Goal: Task Accomplishment & Management: Complete application form

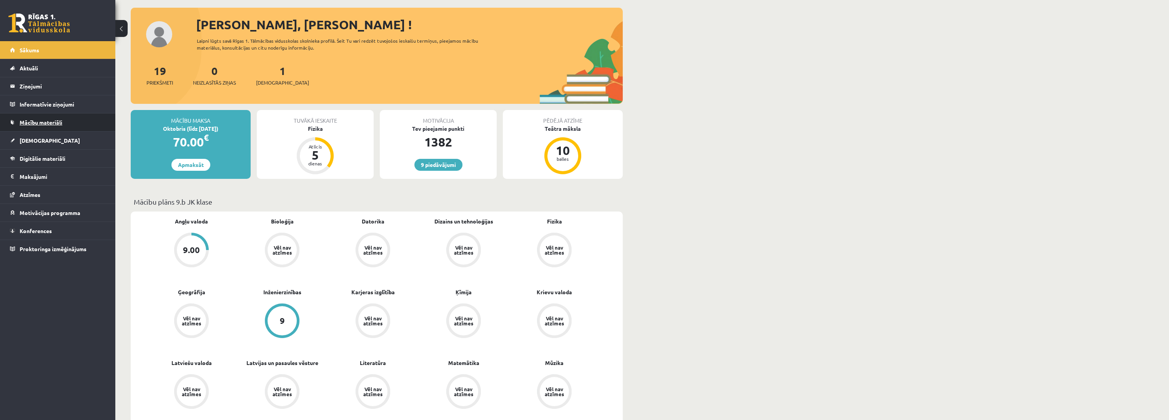
scroll to position [43, 0]
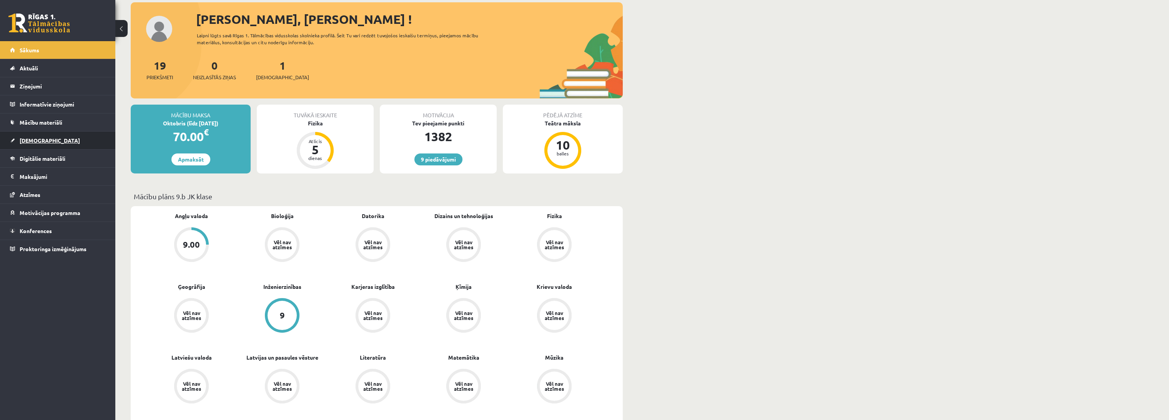
click at [48, 141] on link "[DEMOGRAPHIC_DATA]" at bounding box center [58, 140] width 96 height 18
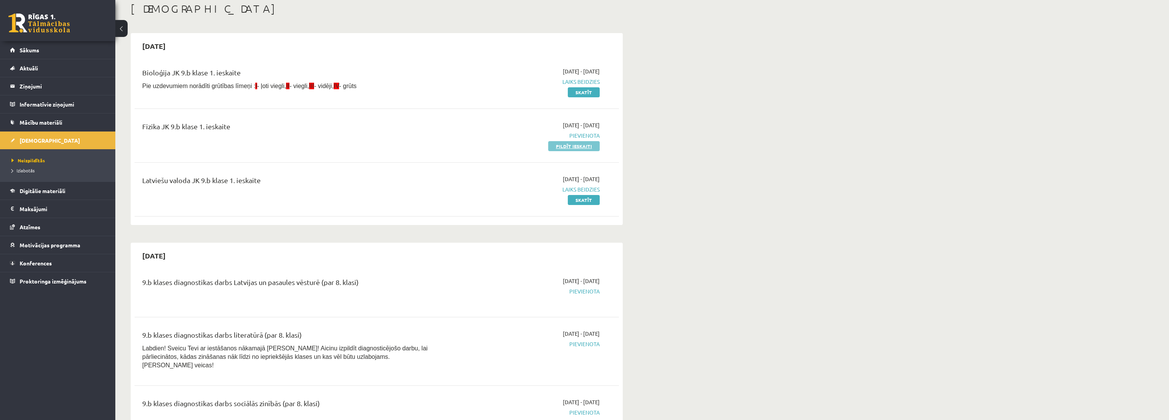
click at [566, 145] on link "Pildīt ieskaiti" at bounding box center [573, 146] width 51 height 10
click at [585, 146] on link "Pildīt ieskaiti" at bounding box center [573, 146] width 51 height 10
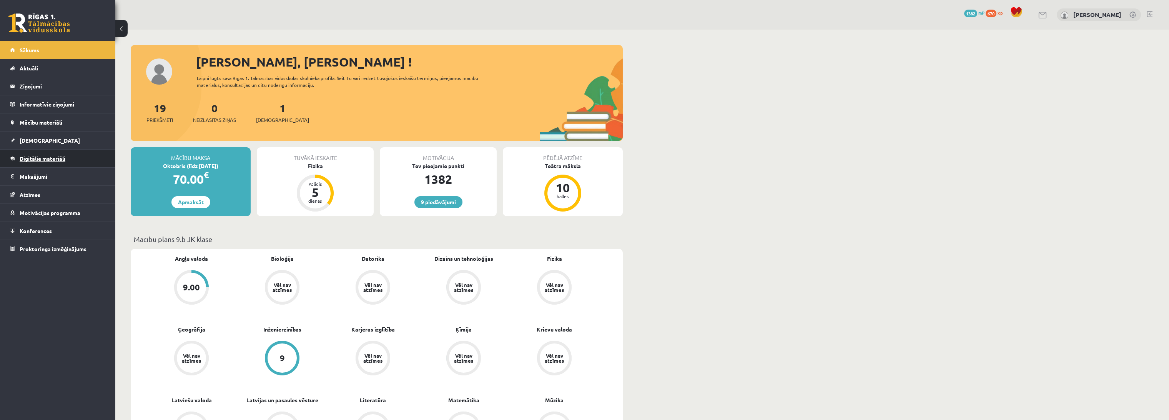
click at [63, 151] on link "Digitālie materiāli" at bounding box center [58, 158] width 96 height 18
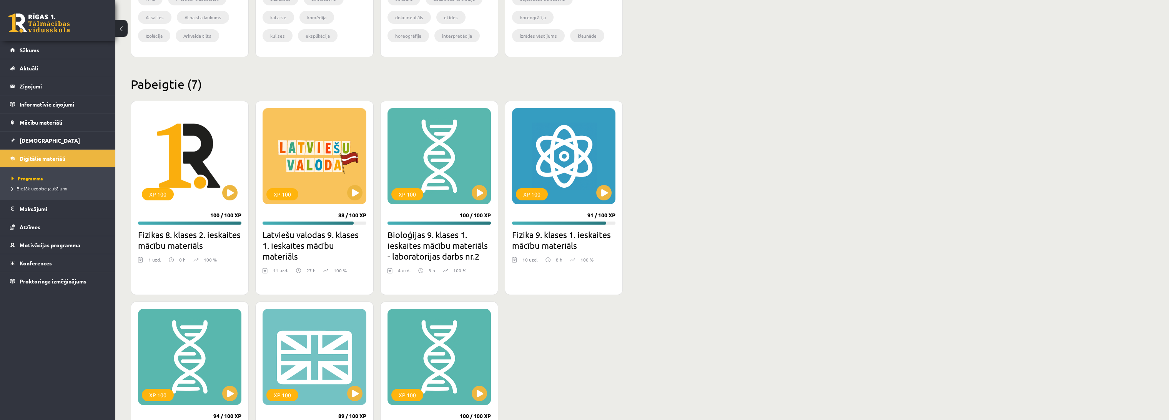
scroll to position [679, 0]
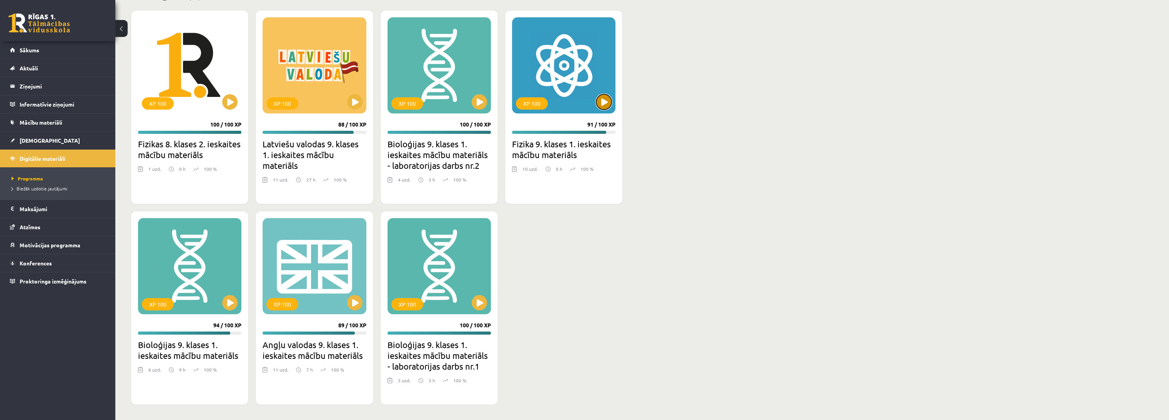
click at [597, 101] on button at bounding box center [603, 101] width 15 height 15
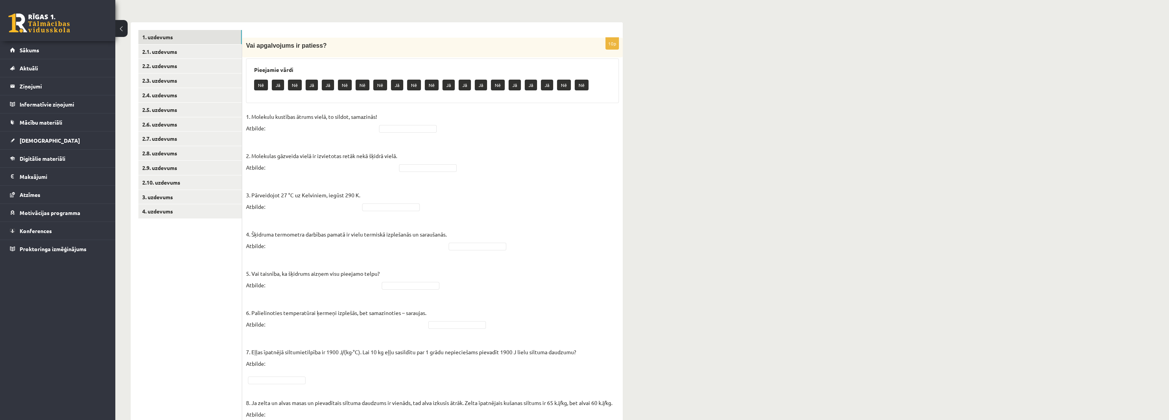
scroll to position [128, 0]
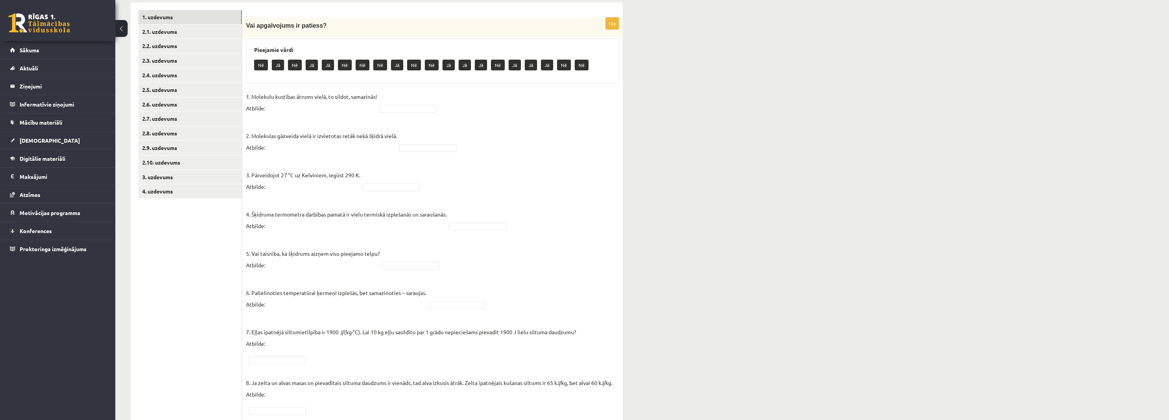
click at [418, 112] on fieldset "1. Molekulu kustības ātrums vielā, to sildot, samazinās! Atbilde: 2. Molekulas …" at bounding box center [432, 298] width 373 height 415
click at [521, 151] on fieldset "1. Molekulu kustības ātrums vielā, to sildot, samazinās! Atbilde: Nē ** 2. Mole…" at bounding box center [432, 298] width 373 height 415
click at [329, 187] on p "3. Pārveidojot 27 °C uz Kelviniem, iegūst 290 K. Atbilde:" at bounding box center [303, 175] width 114 height 35
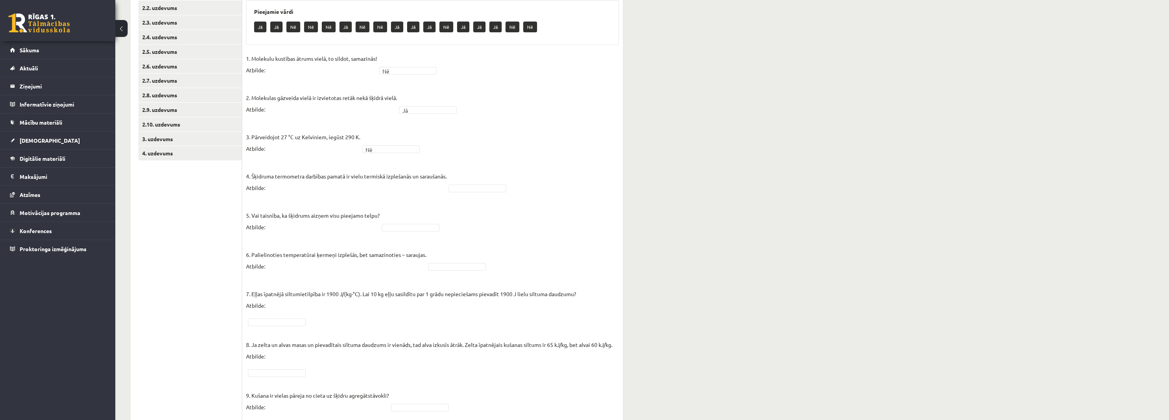
scroll to position [171, 0]
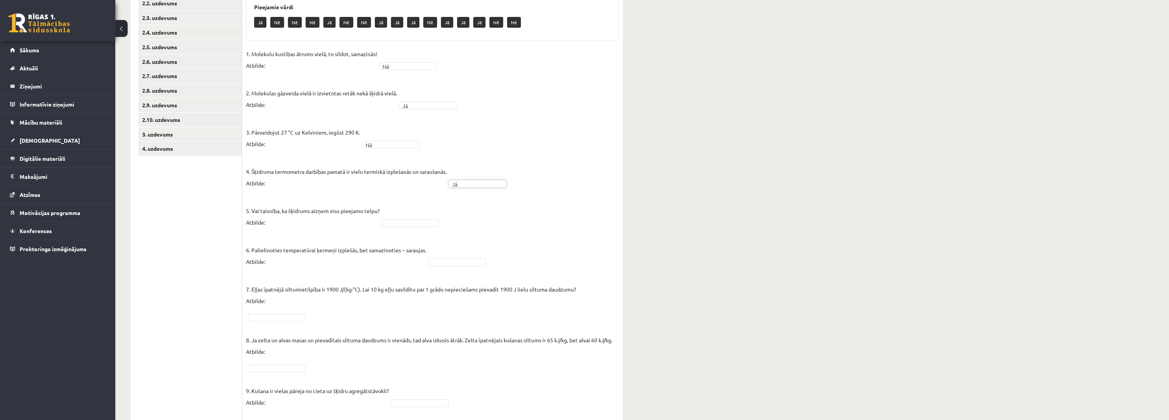
click at [376, 198] on p "5. Vai taisnība, ka šķidrums aizņem visu pieejamo telpu? Atbilde:" at bounding box center [313, 210] width 134 height 35
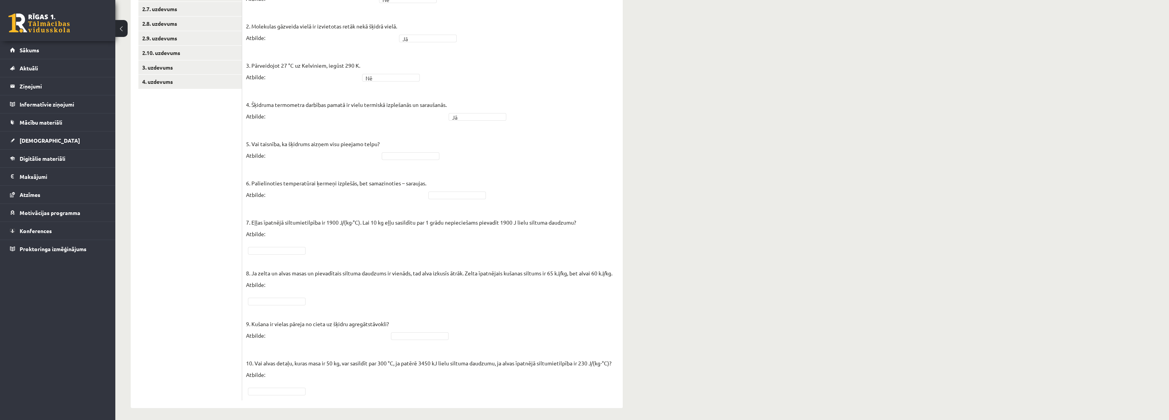
scroll to position [241, 0]
click at [379, 202] on p "7. Eļļas īpatnējā siltumietilpība ir 1900 J/(kg∙°C). Lai 10 kg eļļu sasildītu p…" at bounding box center [411, 219] width 330 height 35
click at [205, 199] on ul "1. uzdevums 2.1. uzdevums 2.2. uzdevums 2.3. uzdevums 2.4. uzdevums 2.5. uzdevu…" at bounding box center [190, 147] width 104 height 500
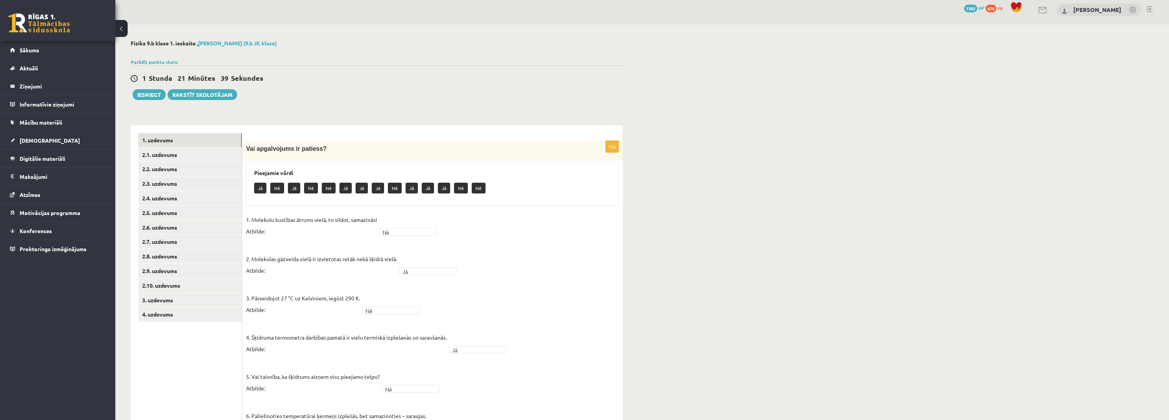
scroll to position [0, 0]
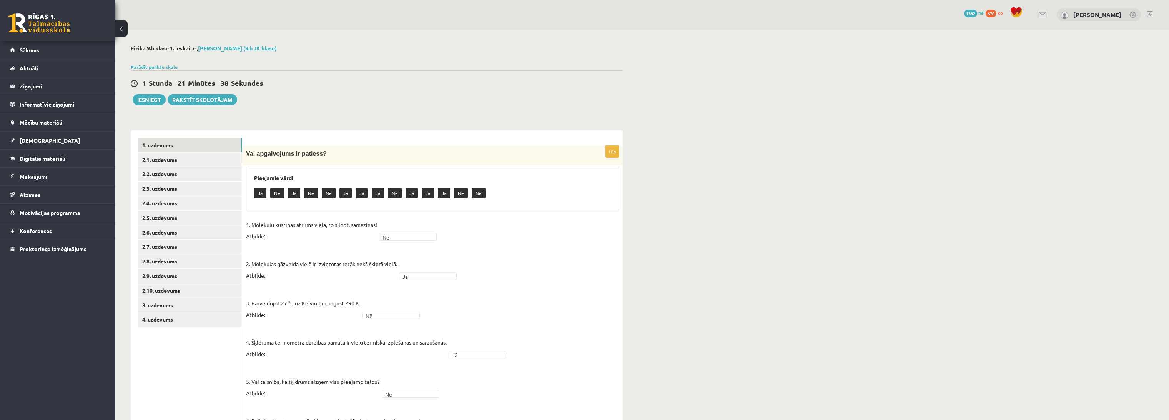
click at [126, 300] on div "Fizika 9.b klase 1. ieskaite , Jānis Tāre (9.b JK klase) Parādīt punktu skalu A…" at bounding box center [376, 345] width 523 height 631
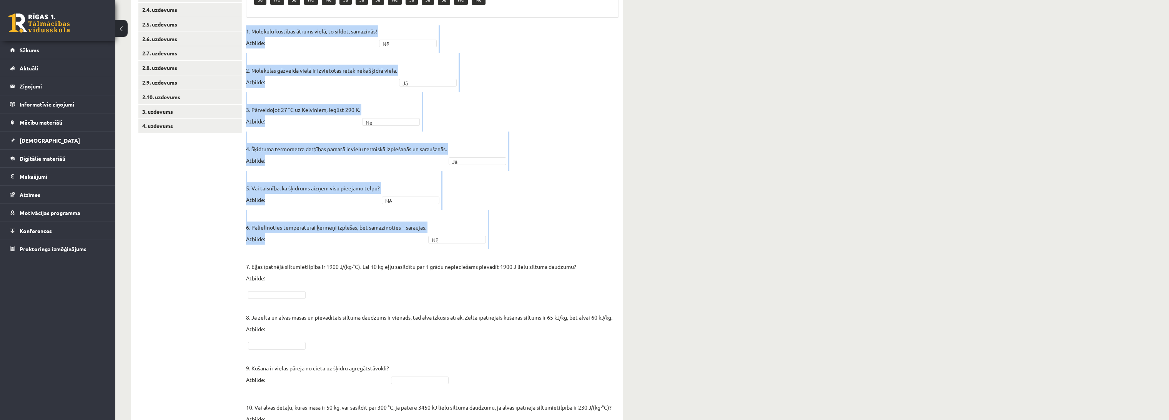
scroll to position [241, 0]
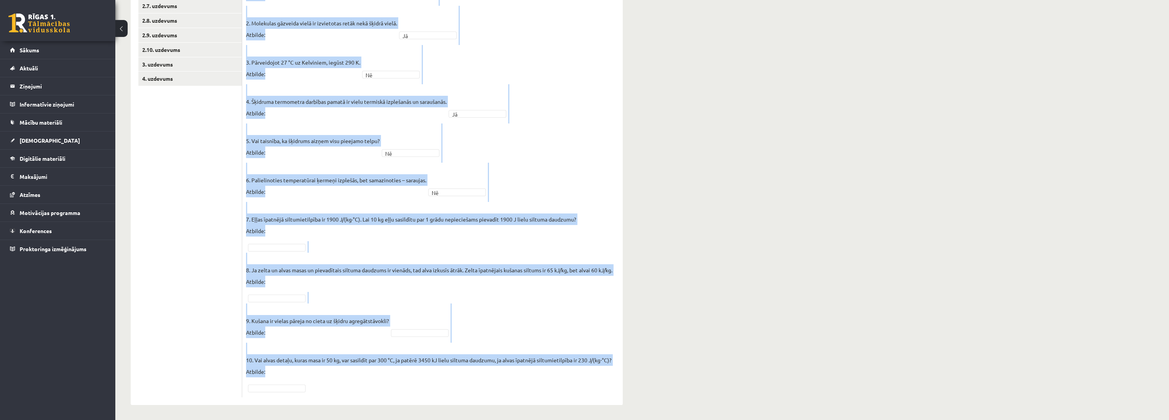
drag, startPoint x: 244, startPoint y: 150, endPoint x: 329, endPoint y: 377, distance: 242.0
click at [329, 377] on div "10p Vai apgalvojums ir patiess? Pieejamie vārdi Jā Nē Jā Nē Nē Jā Jā Jā Nē Jā J…" at bounding box center [432, 151] width 380 height 492
copy fieldset "1. Molekulu kustības ātrums vielā, to sildot, samazinās! Atbilde: Nē 2. Molekul…"
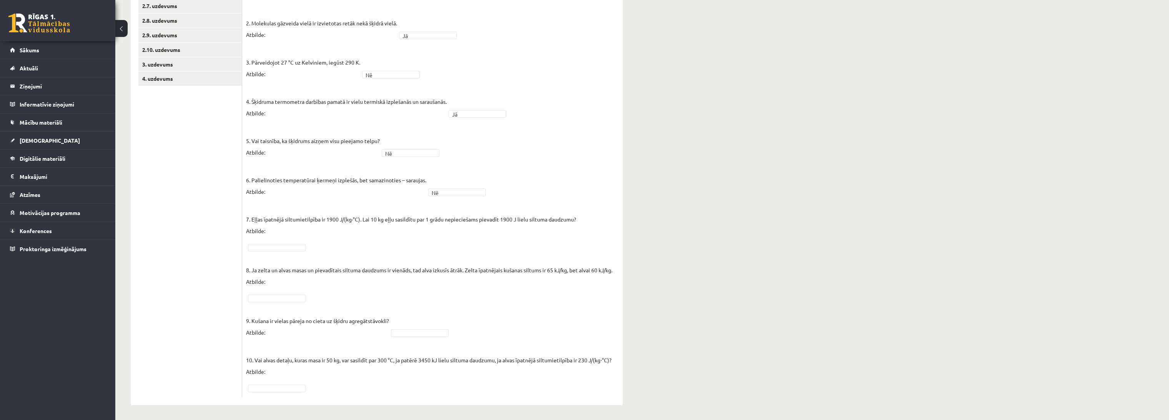
click at [424, 388] on fieldset "1. Molekulu kustības ātrums vielā, to sildot, samazinās! Atbilde: Nē ** 2. Mole…" at bounding box center [432, 185] width 373 height 415
click at [272, 251] on fieldset "1. Molekulu kustības ātrums vielā, to sildot, samazinās! Atbilde: Nē ** 2. Mole…" at bounding box center [432, 185] width 373 height 415
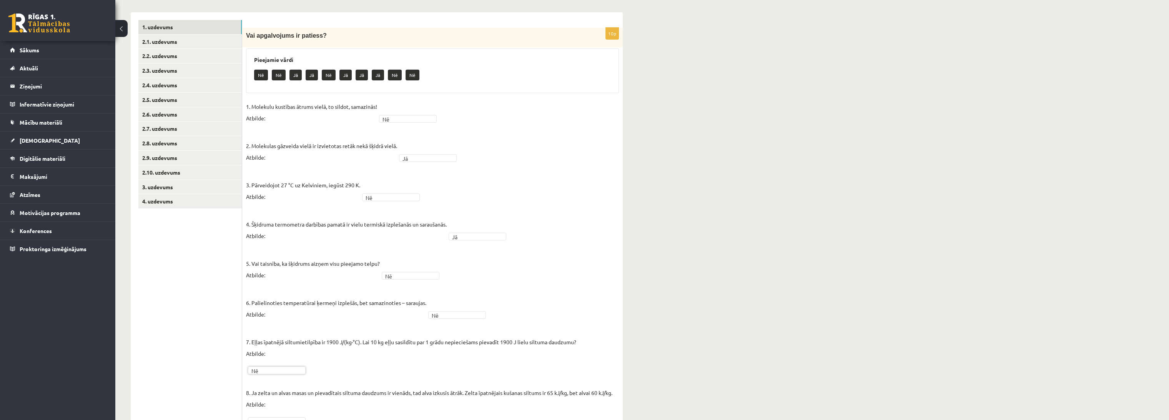
scroll to position [113, 0]
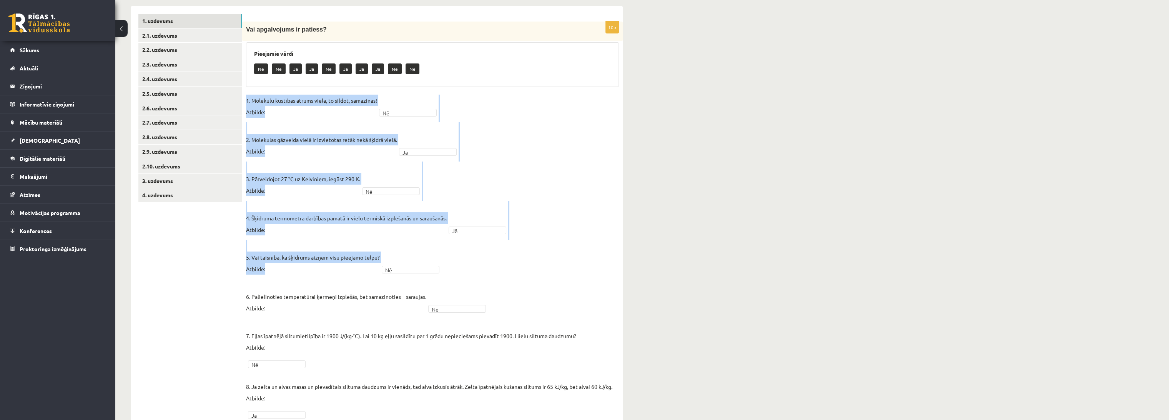
drag, startPoint x: 243, startPoint y: 111, endPoint x: 410, endPoint y: 260, distance: 224.2
click at [408, 257] on div "10p Vai apgalvojums ir patiess? Pieejamie vārdi Nē Nē Jā Jā Nē Jā Jā Jā Nē Nē 1…" at bounding box center [432, 268] width 380 height 492
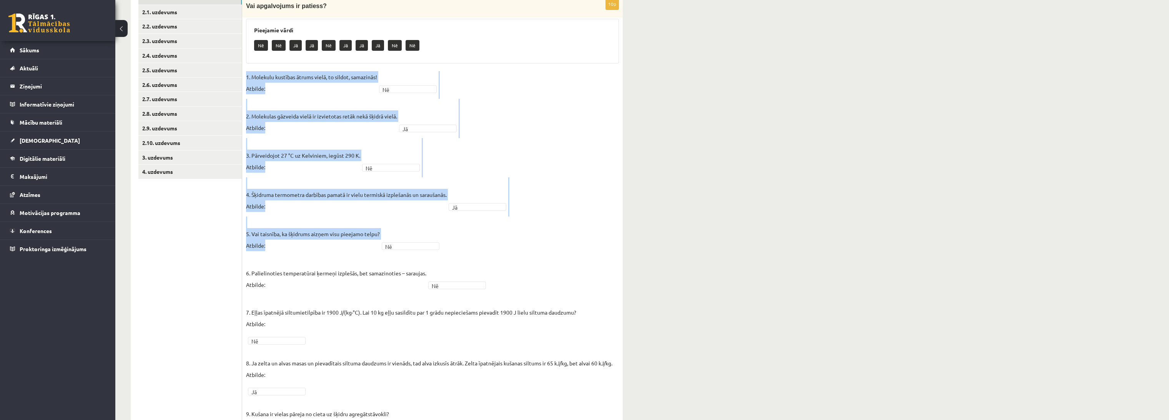
scroll to position [241, 0]
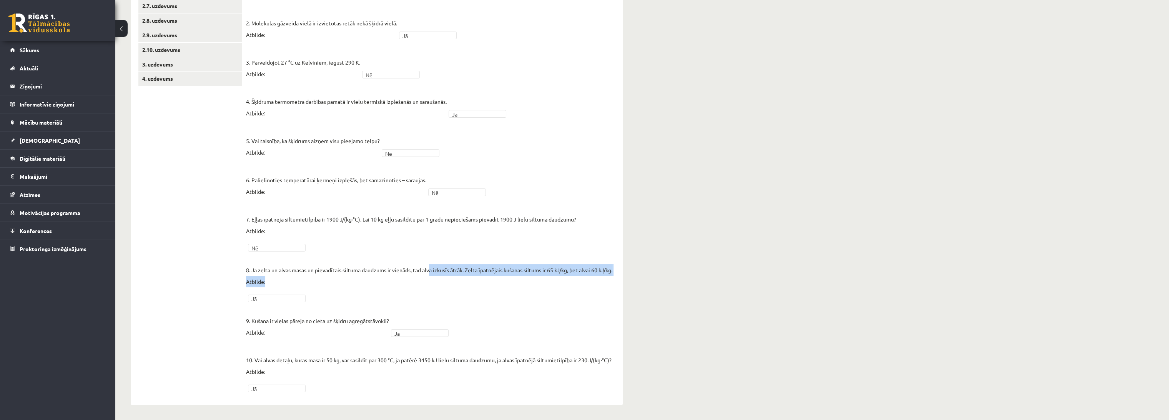
drag, startPoint x: 431, startPoint y: 276, endPoint x: 437, endPoint y: 282, distance: 8.4
click at [432, 276] on p "8. Ja zelta un alvas masas un pievadītais siltuma daudzums ir vienāds, tad alva…" at bounding box center [429, 269] width 366 height 35
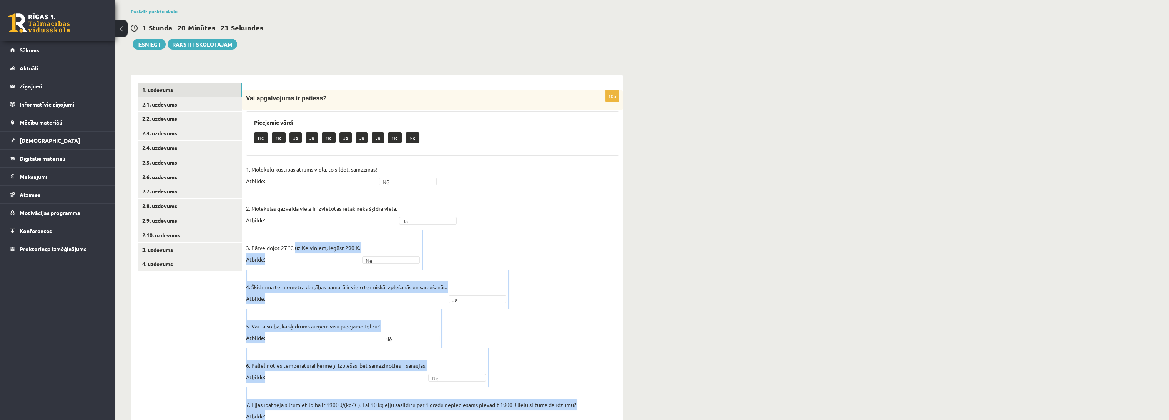
scroll to position [22, 0]
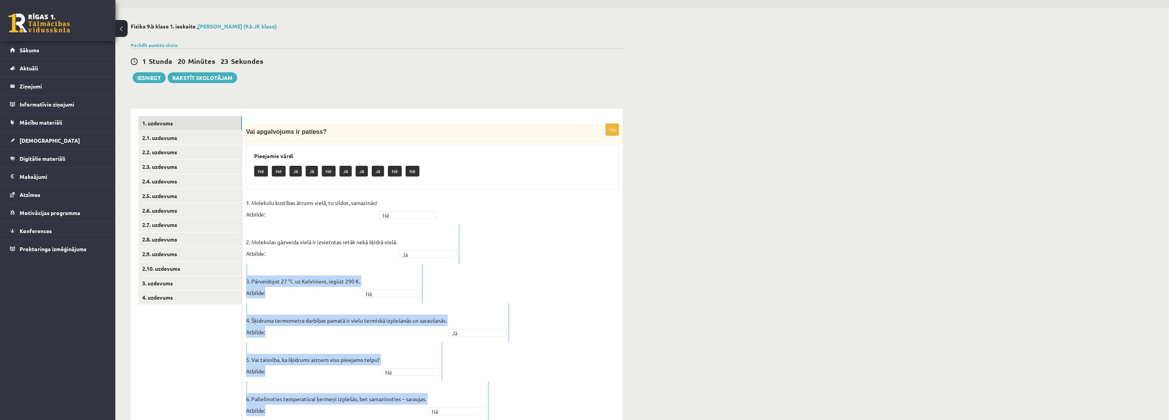
drag, startPoint x: 341, startPoint y: 383, endPoint x: 294, endPoint y: 244, distance: 147.0
click at [296, 260] on fieldset "1. Molekulu kustības ātrums vielā, to sildot, samazinās! Atbilde: Nē ** 2. Mole…" at bounding box center [432, 404] width 373 height 415
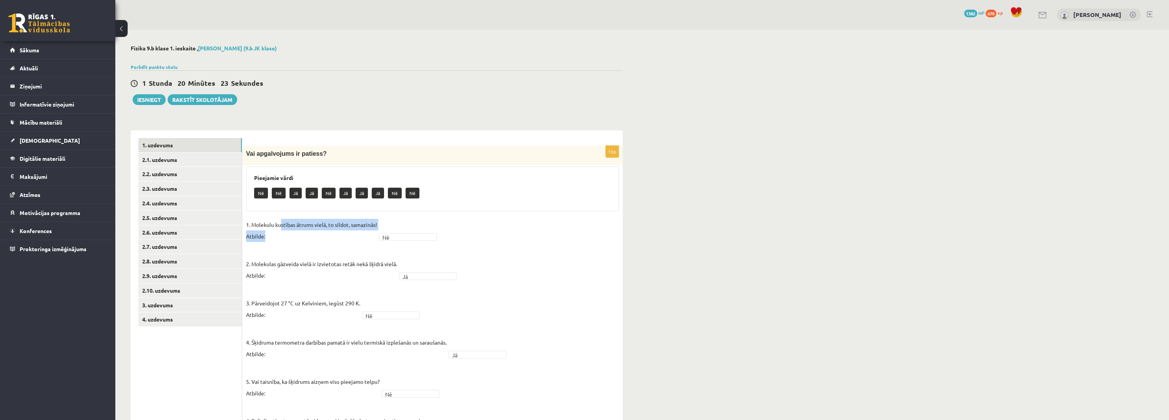
drag, startPoint x: 291, startPoint y: 240, endPoint x: 282, endPoint y: 229, distance: 13.4
click at [282, 229] on fieldset "1. Molekulu kustības ātrums vielā, to sildot, samazinās! Atbilde: Nē ** 2. Mole…" at bounding box center [432, 426] width 373 height 415
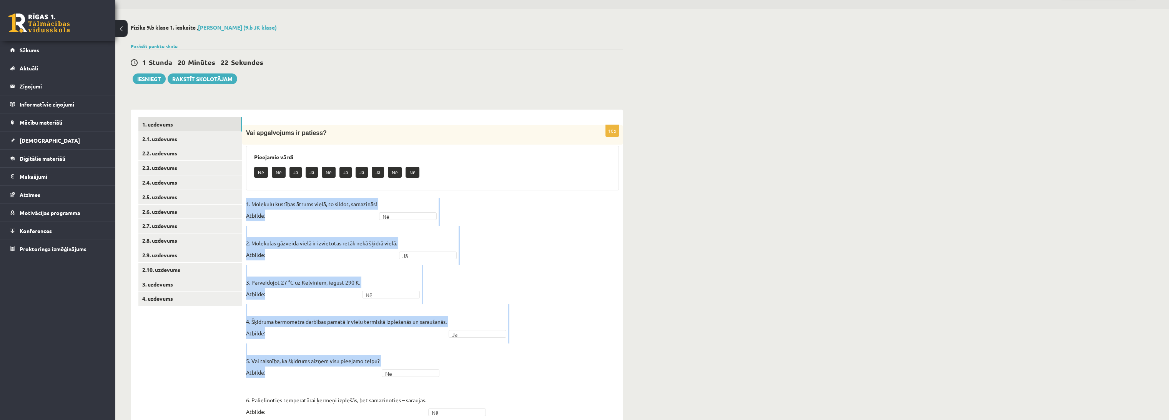
scroll to position [241, 0]
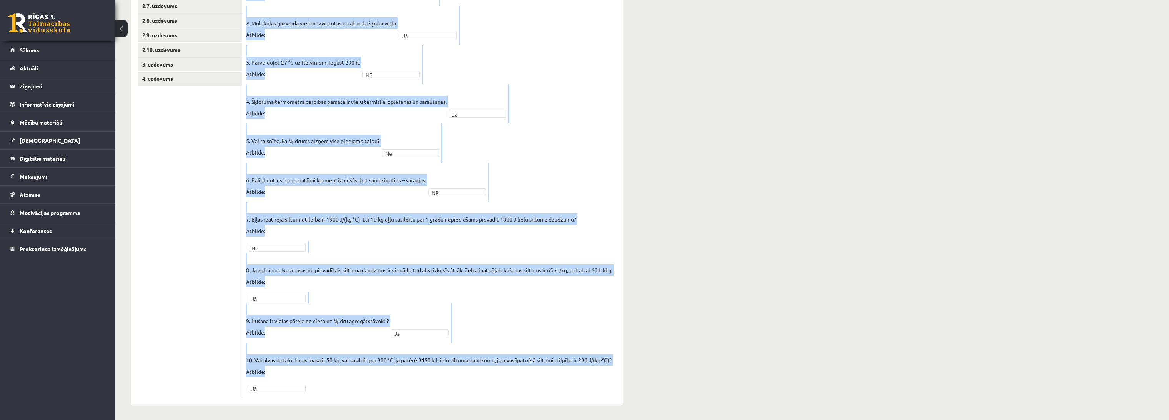
drag, startPoint x: 245, startPoint y: 221, endPoint x: 325, endPoint y: 368, distance: 168.0
click at [325, 368] on div "10p Vai apgalvojums ir patiess? Pieejamie vārdi Nē Nē Jā Jā Nē Jā Jā Jā Nē Nē 1…" at bounding box center [432, 151] width 380 height 492
copy fieldset "1. Molekulu kustības ātrums vielā, to sildot, samazinās! Atbilde: Nē 2. Molekul…"
click at [805, 154] on div "Fizika 9.b klase 1. ieskaite , Jānis Tāre (9.b JK klase) Parādīt punktu skalu A…" at bounding box center [641, 104] width 1053 height 631
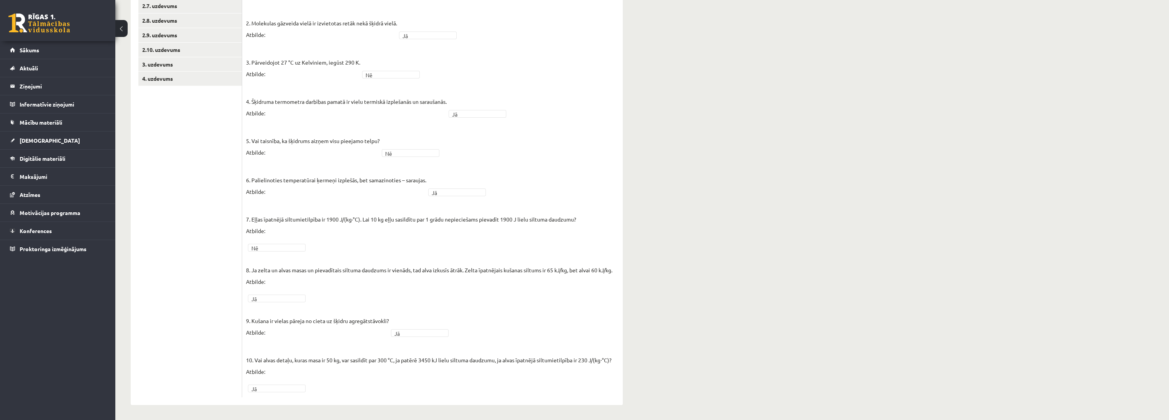
click at [687, 194] on div "Fizika 9.b klase 1. ieskaite , Jānis Tāre (9.b JK klase) Parādīt punktu skalu A…" at bounding box center [641, 104] width 1053 height 631
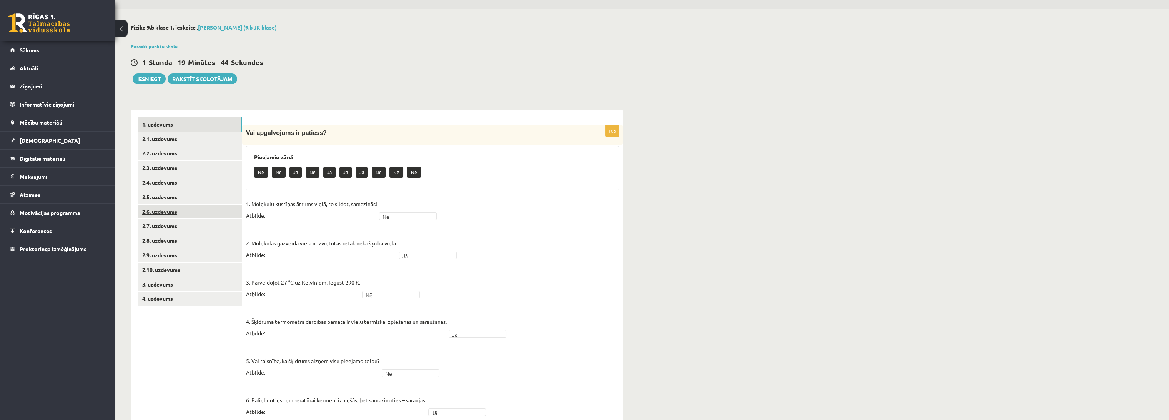
scroll to position [0, 0]
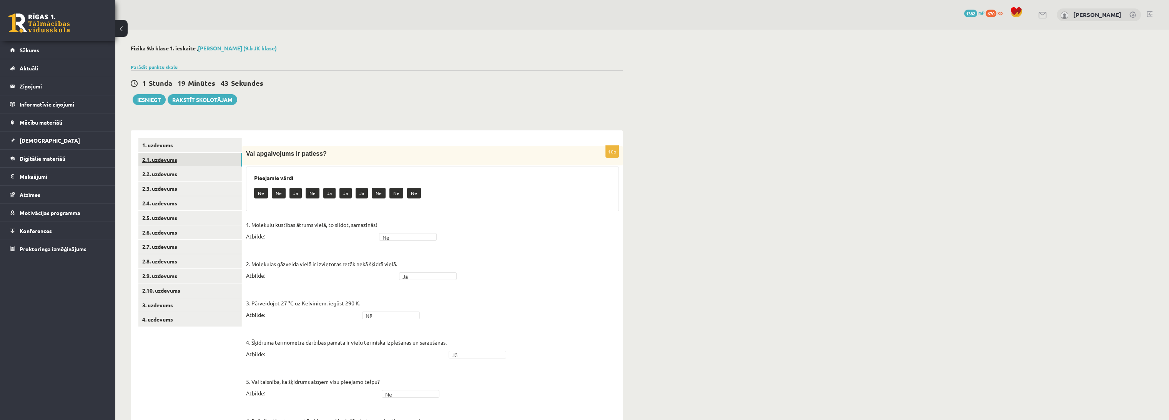
click at [182, 161] on link "2.1. uzdevums" at bounding box center [189, 160] width 103 height 14
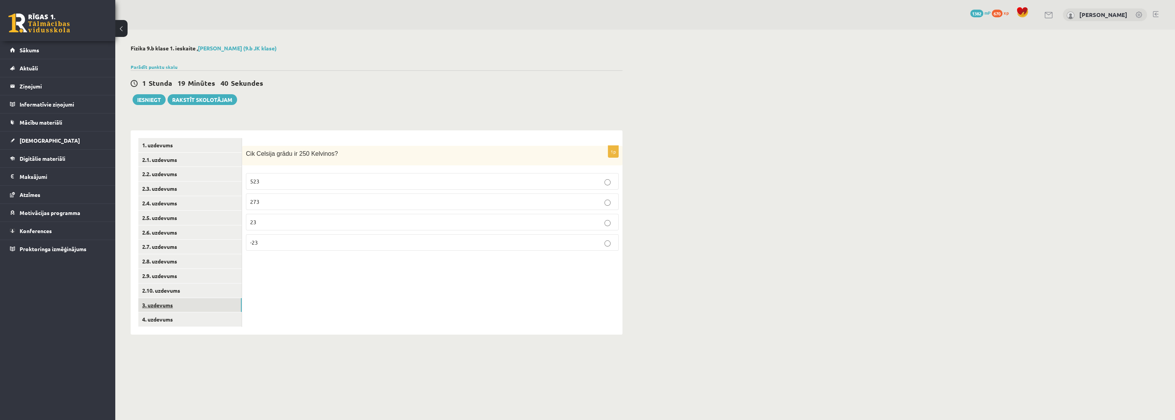
click at [212, 307] on link "3. uzdevums" at bounding box center [189, 305] width 103 height 14
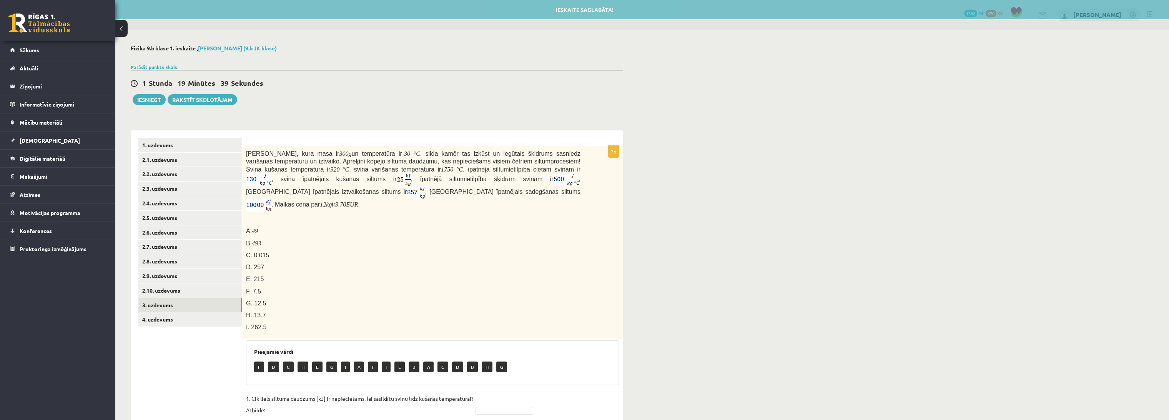
scroll to position [213, 0]
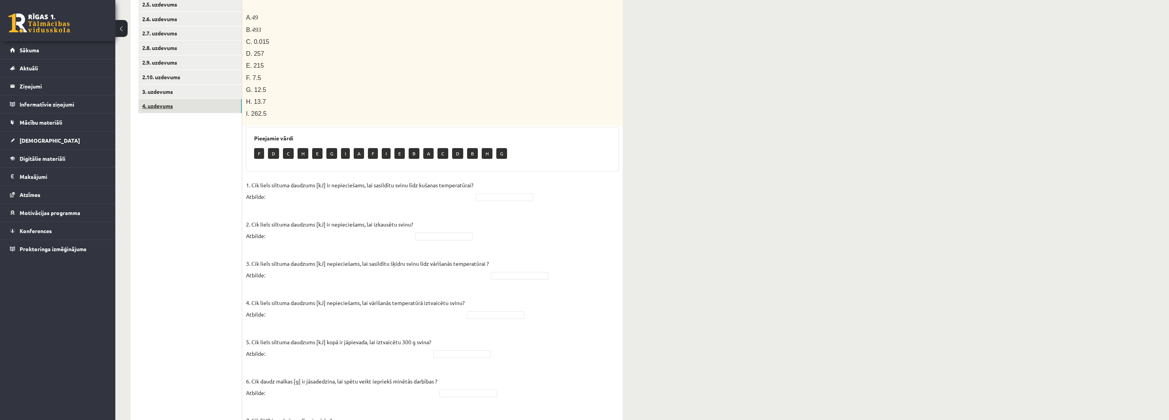
click at [177, 106] on link "4. uzdevums" at bounding box center [189, 106] width 103 height 14
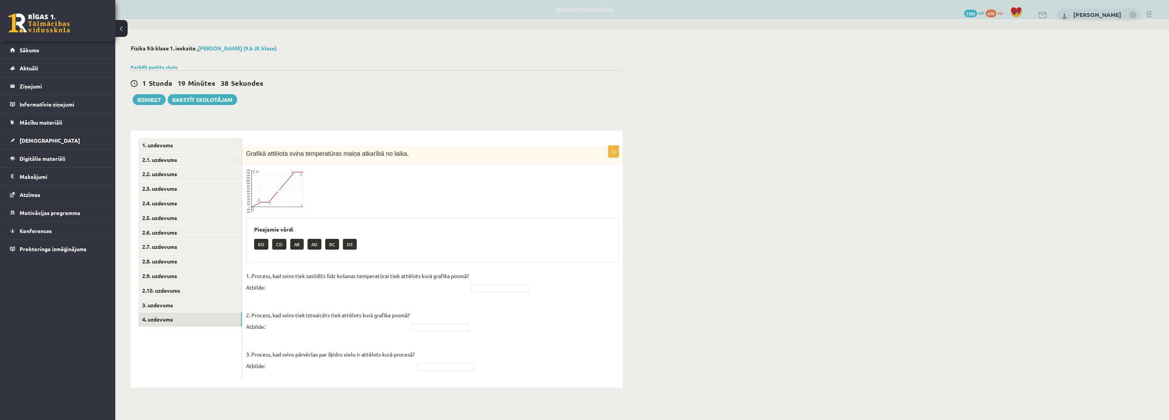
scroll to position [0, 0]
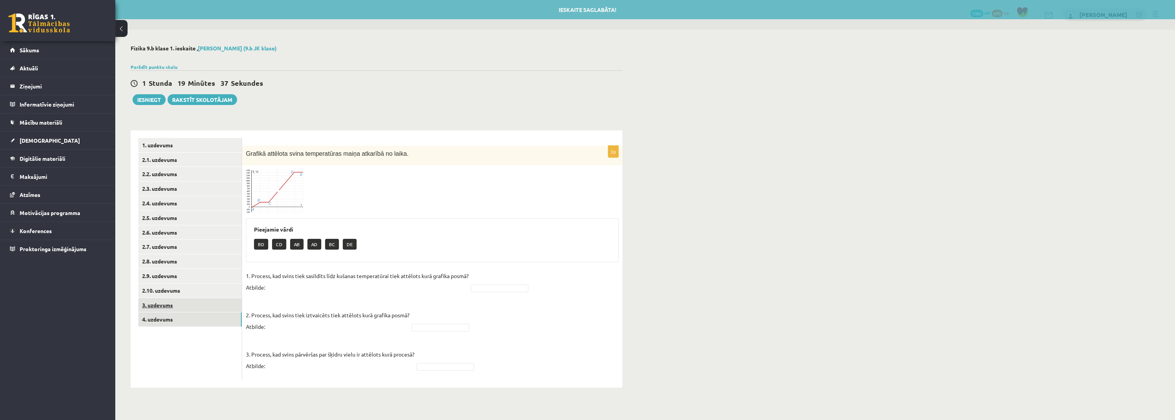
click at [213, 305] on link "3. uzdevums" at bounding box center [189, 305] width 103 height 14
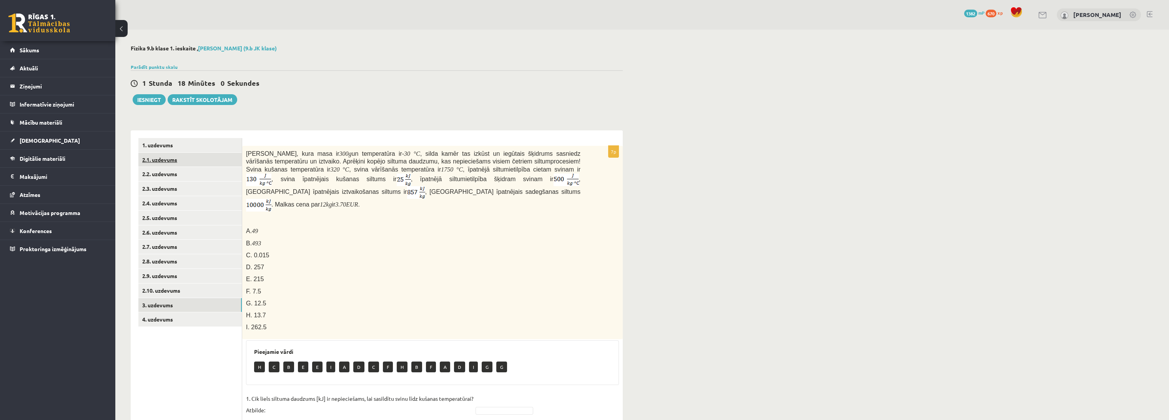
click at [192, 160] on link "2.1. uzdevums" at bounding box center [189, 160] width 103 height 14
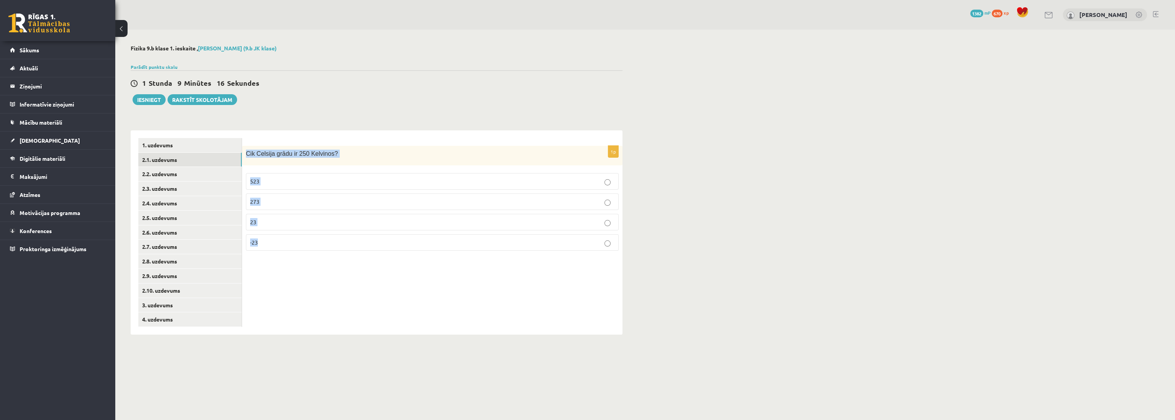
drag, startPoint x: 246, startPoint y: 153, endPoint x: 322, endPoint y: 237, distance: 113.2
click at [322, 237] on div "1p Cik Celsija grādu ir 250 Kelvinos? 523 273 23 -23" at bounding box center [432, 201] width 380 height 111
click at [348, 153] on p "Cik Celsija grādu ir 250 Kelvinos?" at bounding box center [413, 153] width 334 height 8
drag, startPoint x: 346, startPoint y: 155, endPoint x: 246, endPoint y: 153, distance: 99.9
click at [246, 153] on p "Cik Celsija grādu ir 250 Kelvinos?" at bounding box center [413, 153] width 334 height 8
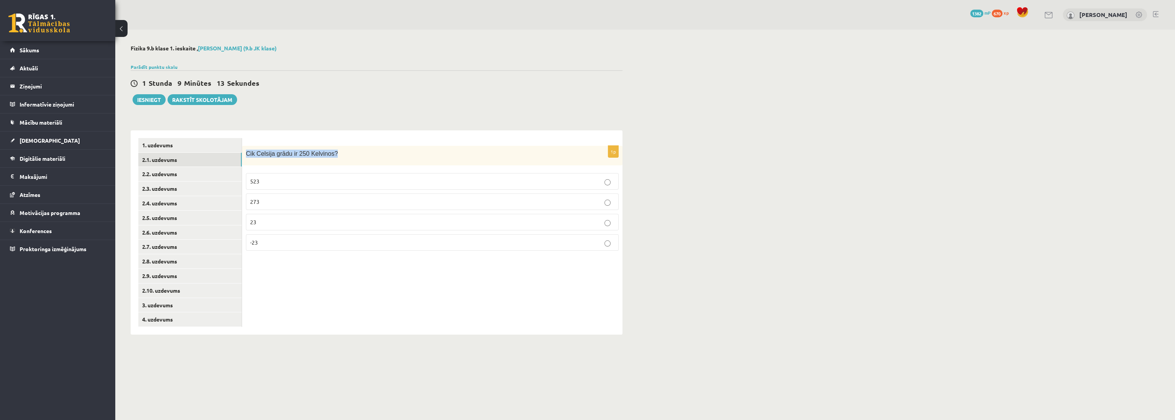
copy span "Cik Celsija grādu ir 250 Kelvinos?"
click at [271, 245] on p "-23" at bounding box center [432, 242] width 364 height 8
click at [198, 171] on link "2.2. uzdevums" at bounding box center [189, 174] width 103 height 14
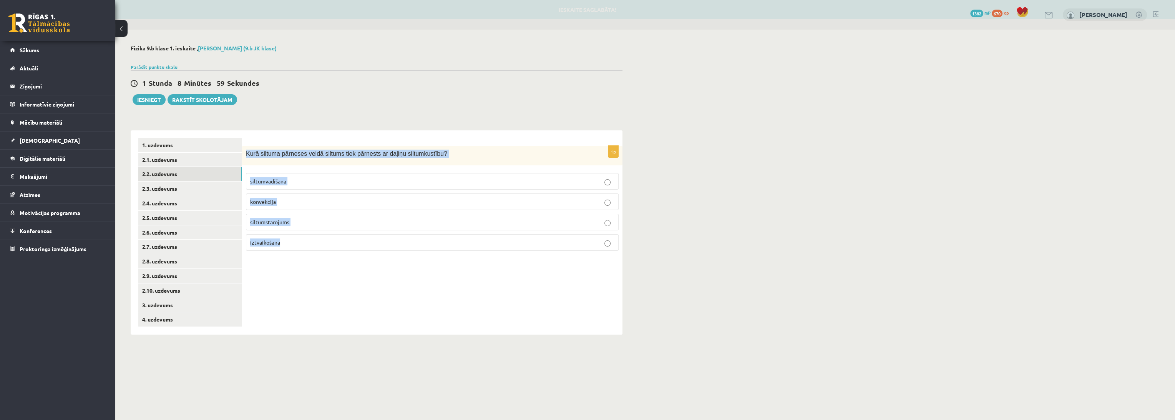
drag, startPoint x: 244, startPoint y: 151, endPoint x: 349, endPoint y: 236, distance: 134.7
click at [349, 236] on div "1p Kurā siltuma pārneses veidā siltums tiek pārnests ar daļiņu siltumkustību? s…" at bounding box center [432, 201] width 380 height 111
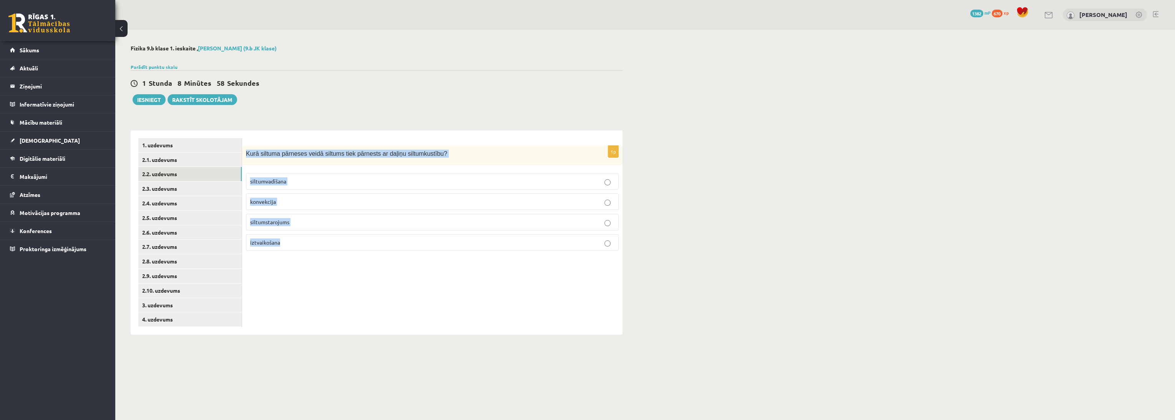
copy div "Kurā siltuma pārneses veidā siltums tiek pārnests ar daļiņu siltumkustību? silt…"
drag, startPoint x: 367, startPoint y: 308, endPoint x: 377, endPoint y: 311, distance: 10.1
click at [368, 308] on div "1p Kurā siltuma pārneses veidā siltums tiek pārnests ar daļiņu siltumkustību? s…" at bounding box center [432, 232] width 380 height 204
click at [482, 385] on body "0 Dāvanas 1382 mP 670 xp Jānis Tāre Sākums Aktuāli Kā mācīties eSKOLĀ Kontakti …" at bounding box center [587, 210] width 1175 height 420
click at [484, 304] on div "1p Kurā siltuma pārneses veidā siltums tiek pārnests ar daļiņu siltumkustību? s…" at bounding box center [432, 232] width 380 height 204
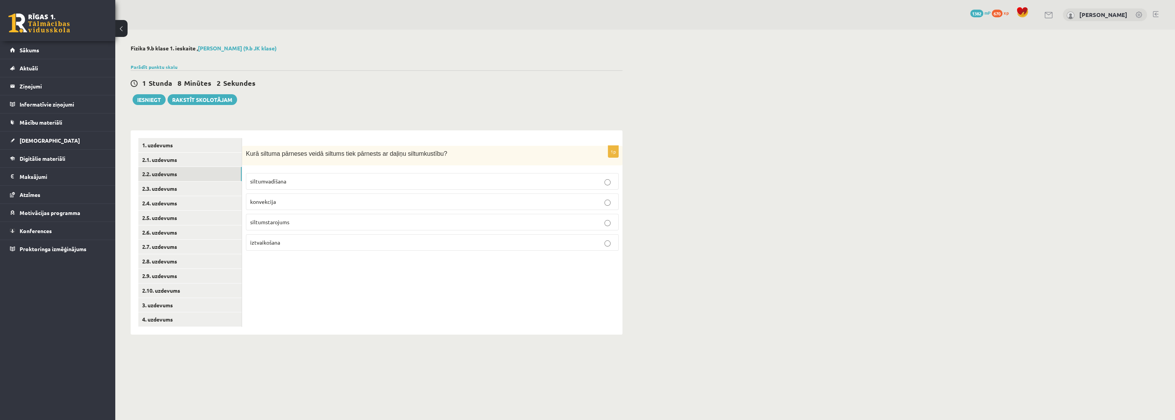
click at [298, 184] on p "siltumvadīšana" at bounding box center [432, 181] width 364 height 8
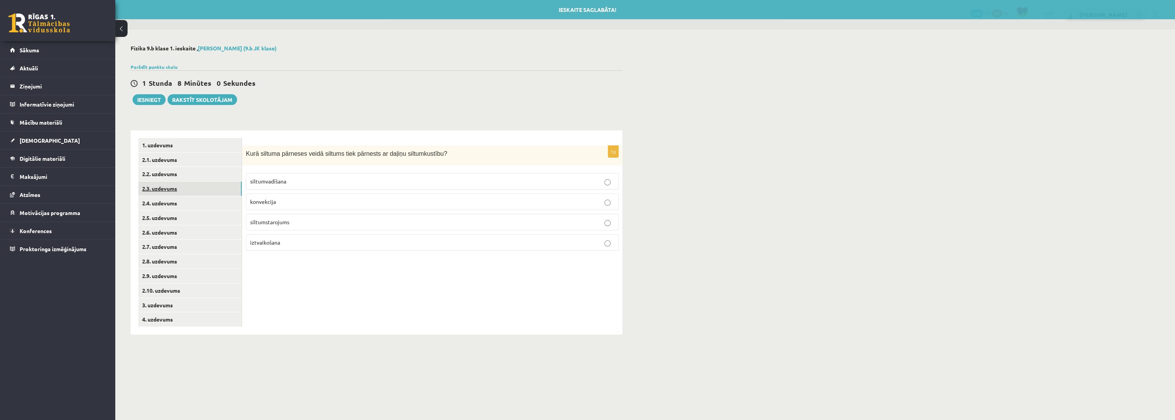
click at [184, 191] on link "2.3. uzdevums" at bounding box center [189, 188] width 103 height 14
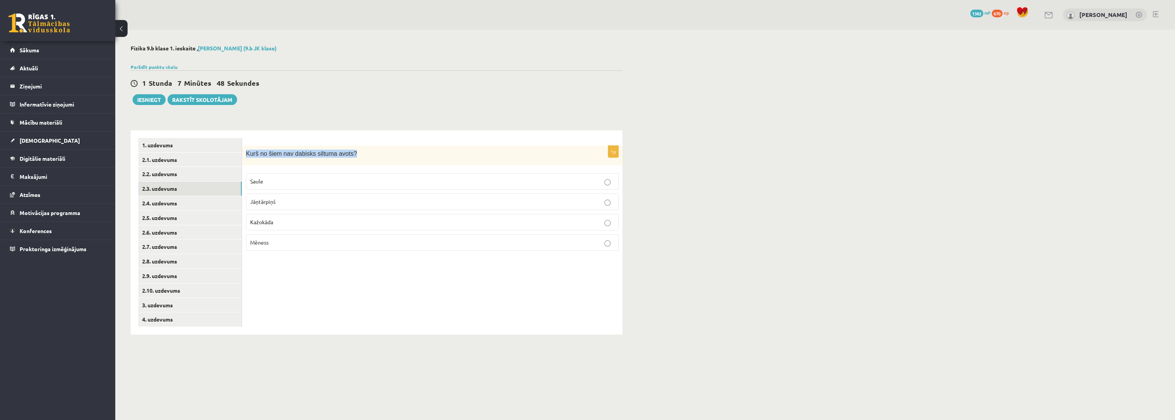
drag, startPoint x: 245, startPoint y: 152, endPoint x: 353, endPoint y: 154, distance: 108.0
click at [353, 154] on div "Kurš no šiem nav dabisks siltuma avots?" at bounding box center [432, 156] width 380 height 20
copy span "Kurš no šiem nav dabisks siltuma avots?"
click at [387, 287] on div "1p Kurš no šiem nav dabisks siltuma avots? Saule Jāņtārpiņš Kažokāda Mēness" at bounding box center [432, 232] width 380 height 204
drag, startPoint x: 248, startPoint y: 171, endPoint x: 296, endPoint y: 236, distance: 80.5
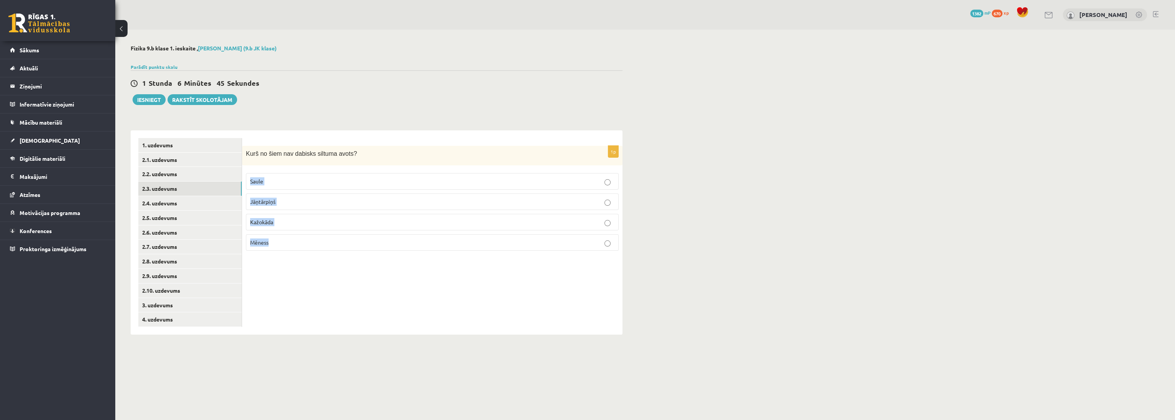
click at [296, 236] on fieldset "Saule Jāņtārpiņš Kažokāda Mēness" at bounding box center [432, 211] width 373 height 84
copy fieldset "Saule Jāņtārpiņš Kažokāda Mēness"
click at [261, 225] on p "Kažokāda" at bounding box center [432, 222] width 364 height 8
click at [275, 279] on div "1p Kurš no šiem nav dabisks siltuma avots? Saule Jāņtārpiņš Kažokāda Mēness" at bounding box center [432, 232] width 380 height 204
click at [170, 205] on link "2.4. uzdevums" at bounding box center [189, 203] width 103 height 14
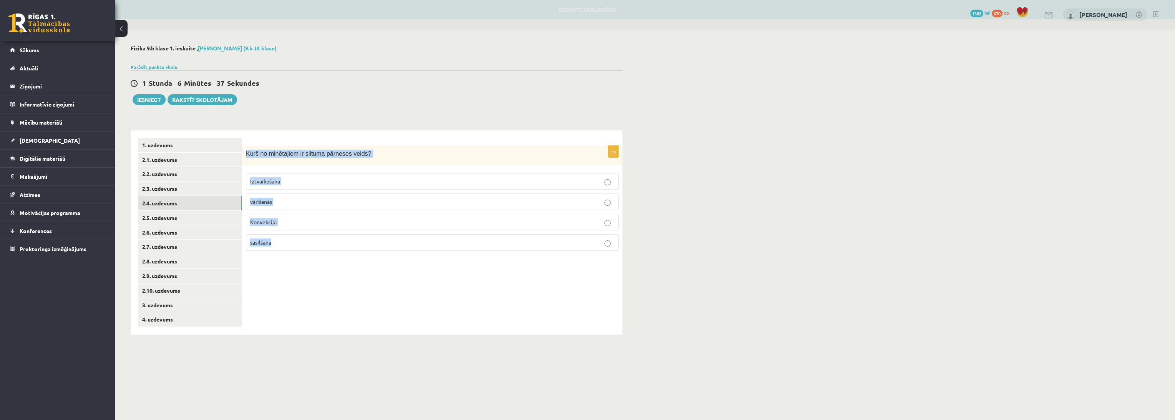
drag, startPoint x: 243, startPoint y: 151, endPoint x: 312, endPoint y: 237, distance: 110.5
click at [312, 237] on div "1p Kurš no minētajiem ir siltuma pārneses veids? Iztvaikošana vārīšanās Konvekc…" at bounding box center [432, 201] width 380 height 111
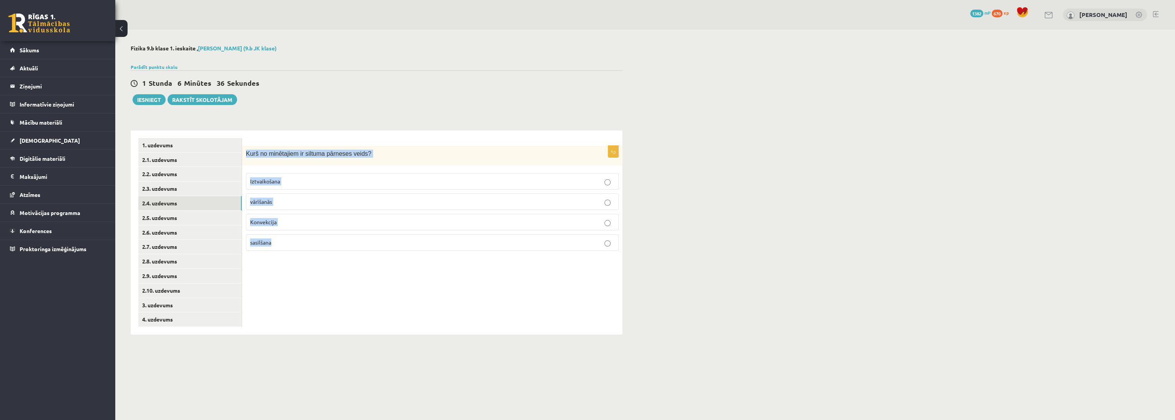
copy div "Kurš no minētajiem ir siltuma pārneses veids? Iztvaikošana vārīšanās Konvekcija…"
click at [284, 216] on label "Konvekcija" at bounding box center [432, 222] width 373 height 17
click at [197, 223] on link "2.5. uzdevums" at bounding box center [189, 218] width 103 height 14
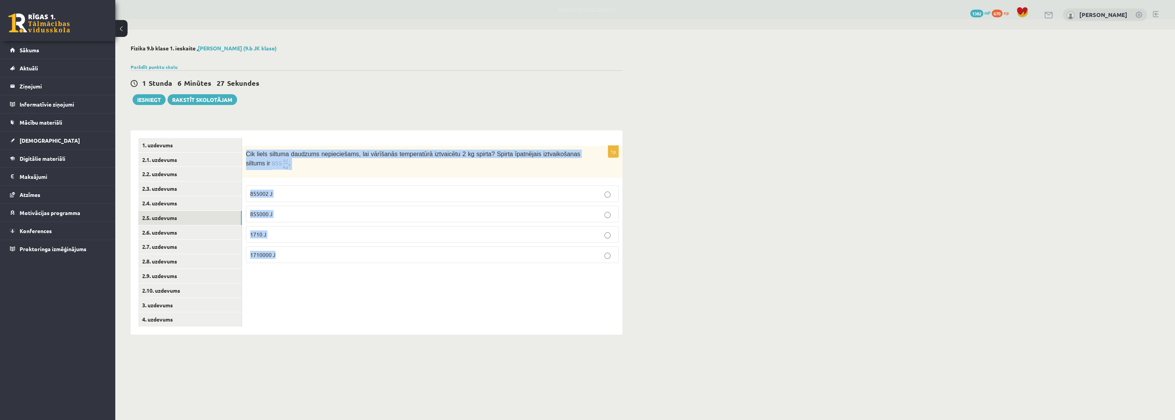
drag, startPoint x: 245, startPoint y: 152, endPoint x: 303, endPoint y: 251, distance: 115.4
click at [303, 251] on div "1p Cik liels siltuma daudzums nepieciešams, lai vārīšanās temperatūrā iztvaicēt…" at bounding box center [432, 207] width 380 height 123
copy div "Cik liels siltuma daudzums nepieciešams, lai vārīšanās temperatūrā iztvaicētu 2…"
click at [277, 259] on label "1710000 J" at bounding box center [432, 254] width 373 height 17
click at [274, 288] on div "1p Cik liels siltuma daudzums nepieciešams, lai vārīšanās temperatūrā iztvaicēt…" at bounding box center [432, 232] width 380 height 204
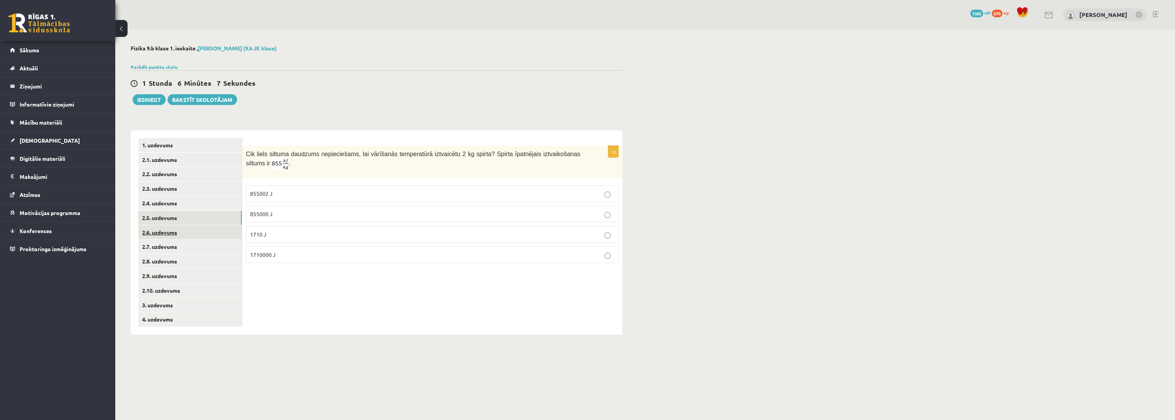
click at [176, 236] on link "2.6. uzdevums" at bounding box center [189, 232] width 103 height 14
drag, startPoint x: 245, startPoint y: 153, endPoint x: 568, endPoint y: 153, distance: 323.2
click at [568, 153] on div "Cik J liels siltuma daudzums nepieciešams, lai 3 kg ūdeni sasildītu no 30°C līd…" at bounding box center [432, 162] width 380 height 32
copy span "Cik J liels siltuma daudzums nepieciešams, lai 3 kg ūdeni sasildītu no 30°C līd…"
click at [612, 365] on body "0 Dāvanas 1382 mP 670 xp Jānis Tāre Sākums Aktuāli Kā mācīties eSKOLĀ Kontakti …" at bounding box center [587, 210] width 1175 height 420
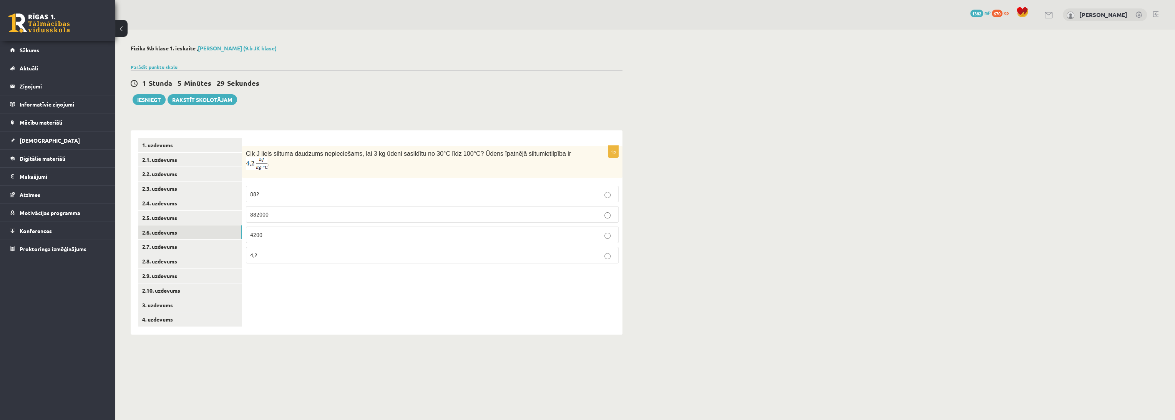
click at [283, 210] on p "882000" at bounding box center [432, 214] width 364 height 8
click at [181, 250] on link "2.7. uzdevums" at bounding box center [189, 246] width 103 height 14
drag, startPoint x: 244, startPoint y: 155, endPoint x: 559, endPoint y: 151, distance: 315.5
click at [559, 151] on div "Cik kg gaisa var sasildīt par 30 °C, ja tam pievada 297 kJ lielu siltuma daudzu…" at bounding box center [432, 162] width 380 height 33
copy span "Cik kg gaisa var sasildīt par 30 °C, ja tam pievada 297 kJ lielu siltuma daudzu…"
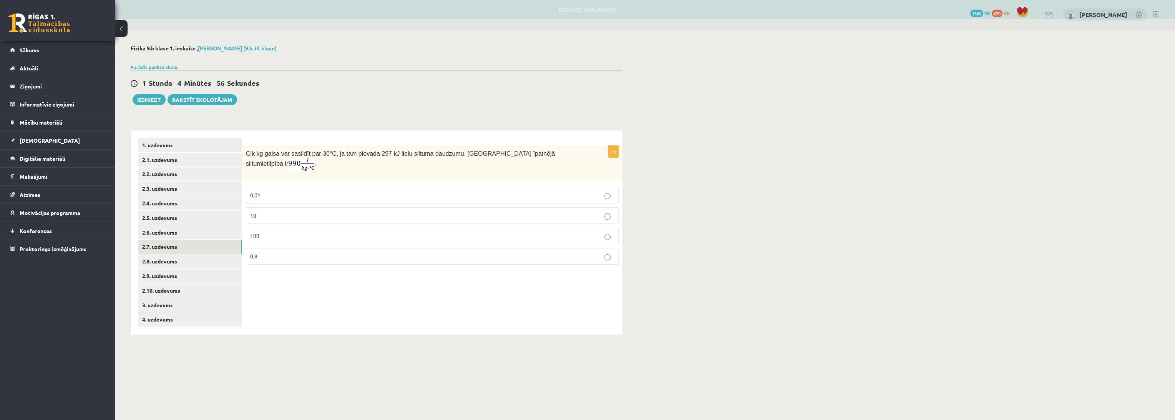
click at [291, 211] on p "10" at bounding box center [432, 215] width 364 height 8
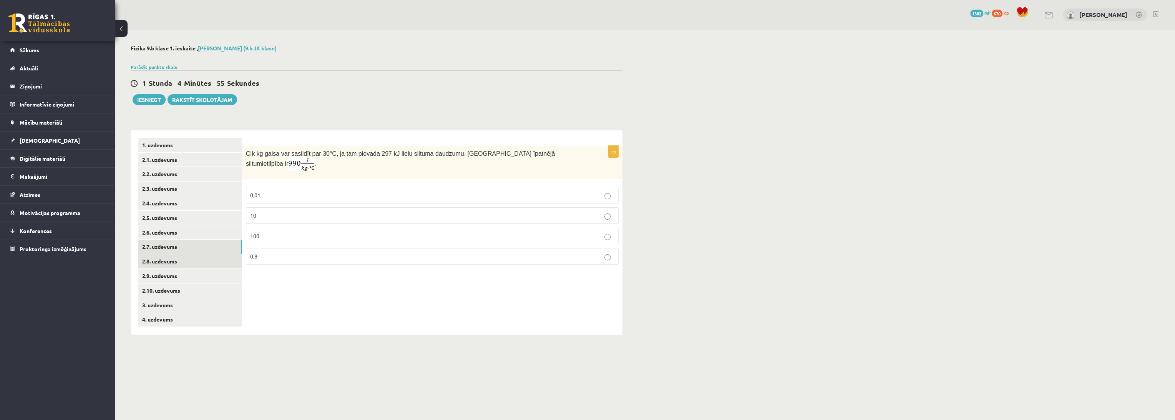
click at [188, 267] on link "2.8. uzdevums" at bounding box center [189, 261] width 103 height 14
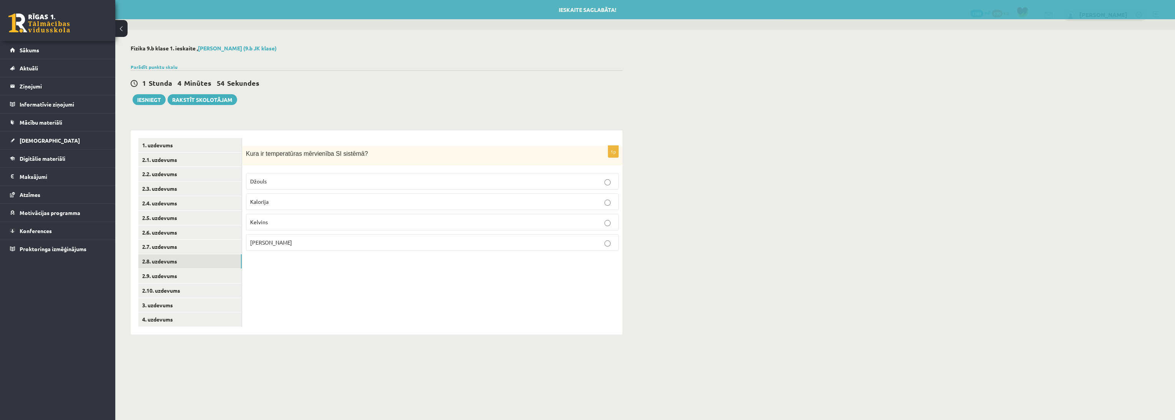
click at [310, 316] on div "1p Kura ir temperatūras mērvienība SI sistēmā ? Džouls Kalorija Kelvins Celsija…" at bounding box center [432, 232] width 380 height 204
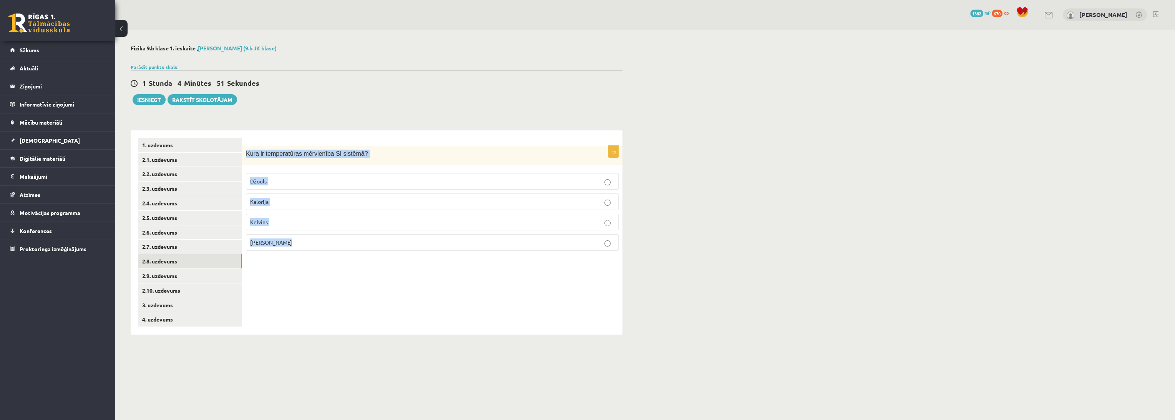
drag, startPoint x: 246, startPoint y: 152, endPoint x: 326, endPoint y: 232, distance: 113.0
click at [326, 232] on div "1p Kura ir temperatūras mērvienība SI sistēmā ? Džouls Kalorija Kelvins Celsija…" at bounding box center [432, 201] width 380 height 111
click at [278, 223] on p "Kelvins" at bounding box center [432, 222] width 364 height 8
click at [211, 277] on link "2.9. uzdevums" at bounding box center [189, 276] width 103 height 14
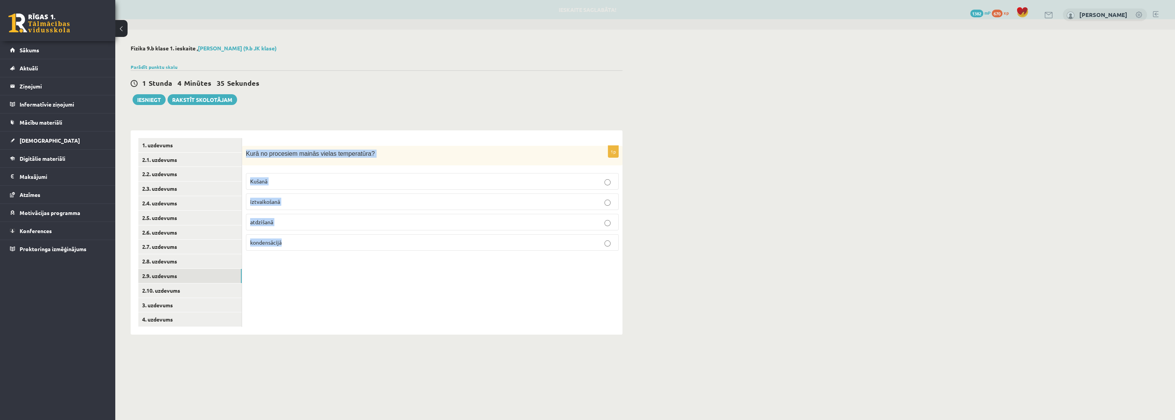
drag, startPoint x: 244, startPoint y: 151, endPoint x: 326, endPoint y: 259, distance: 135.9
click at [326, 259] on div "1p Kurā no procesiem mainās vielas temperatūra? Kušanā iztvaikošanā atdzišanā k…" at bounding box center [432, 232] width 380 height 204
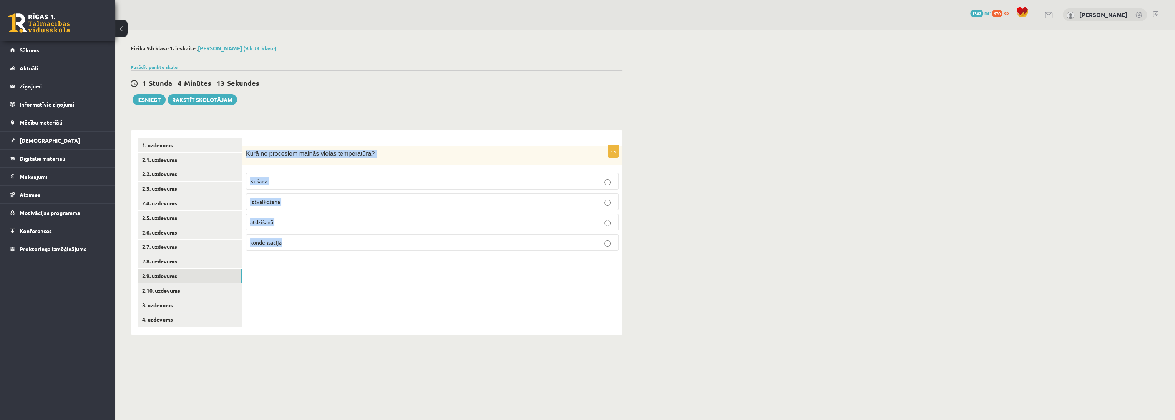
drag, startPoint x: 349, startPoint y: 289, endPoint x: 357, endPoint y: 293, distance: 8.6
click at [350, 290] on div "1p Kurā no procesiem mainās vielas temperatūra? Kušanā iztvaikošanā atdzišanā k…" at bounding box center [432, 232] width 380 height 204
click at [438, 291] on div "1p Kurā no procesiem mainās vielas temperatūra? Kušanā iztvaikošanā atdzišanā k…" at bounding box center [432, 232] width 380 height 204
click at [282, 220] on p "atdzišanā" at bounding box center [432, 222] width 364 height 8
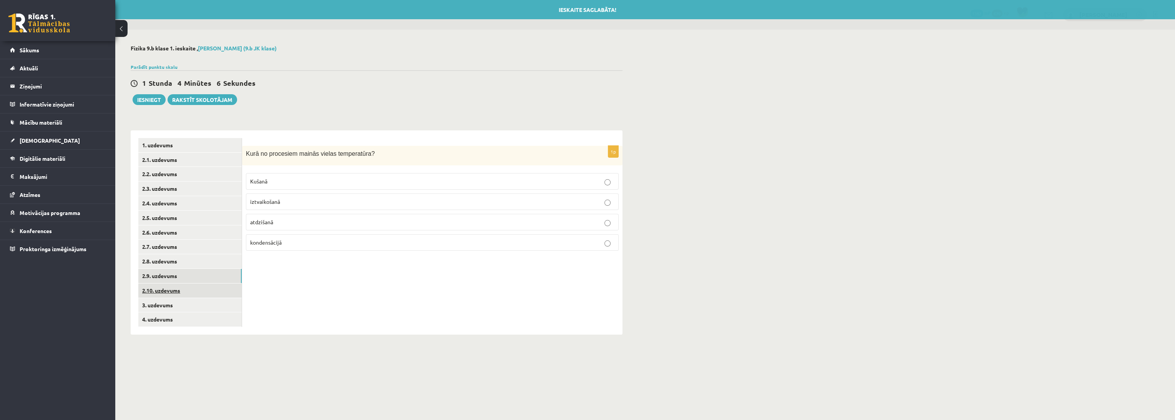
click at [187, 291] on link "2.10. uzdevums" at bounding box center [189, 290] width 103 height 14
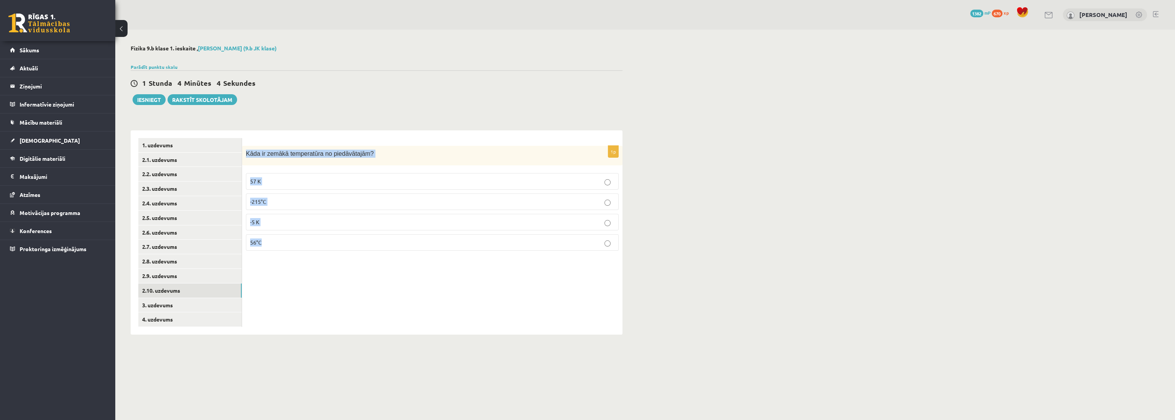
drag, startPoint x: 244, startPoint y: 152, endPoint x: 309, endPoint y: 233, distance: 103.1
click at [309, 233] on div "1p Kāda ir zemākā temperatūra no piedāvātajām? 57 K -215°C -5 K 56°C" at bounding box center [432, 201] width 380 height 111
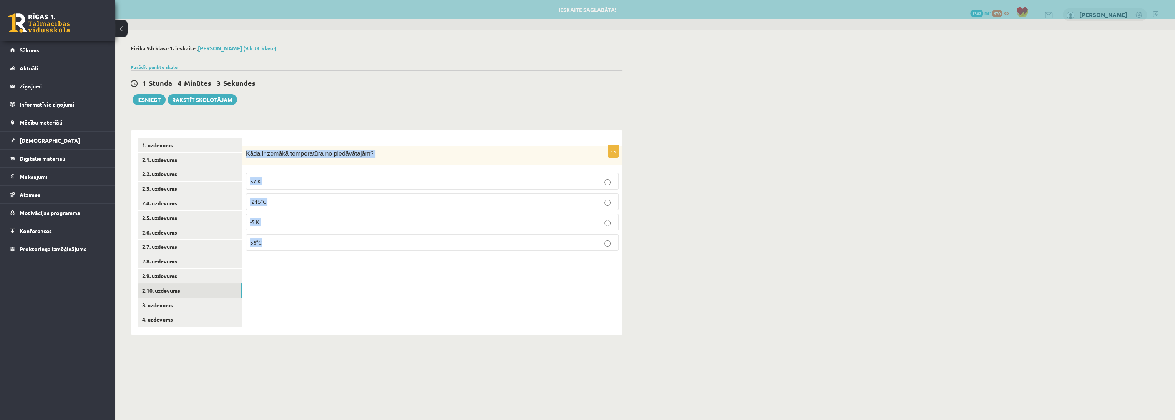
click at [337, 299] on div "1p Kāda ir zemākā temperatūra no piedāvātajām? 57 K -215°C -5 K 56°C" at bounding box center [432, 232] width 380 height 204
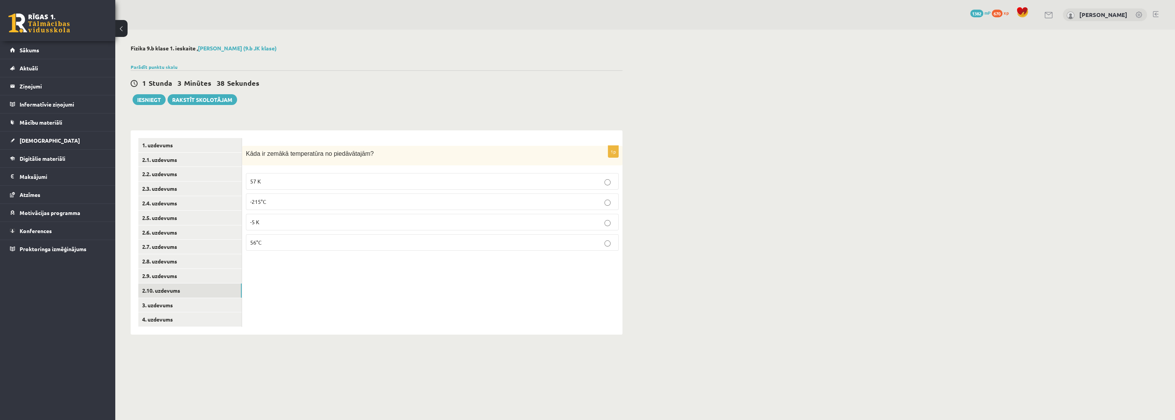
click at [273, 198] on p "-215°C" at bounding box center [432, 202] width 364 height 8
click at [205, 306] on link "3. uzdevums" at bounding box center [189, 305] width 103 height 14
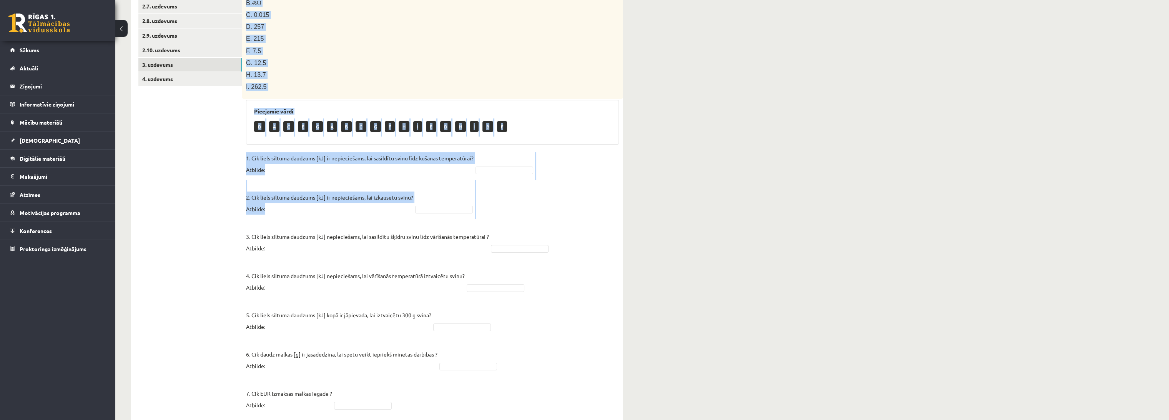
scroll to position [254, 0]
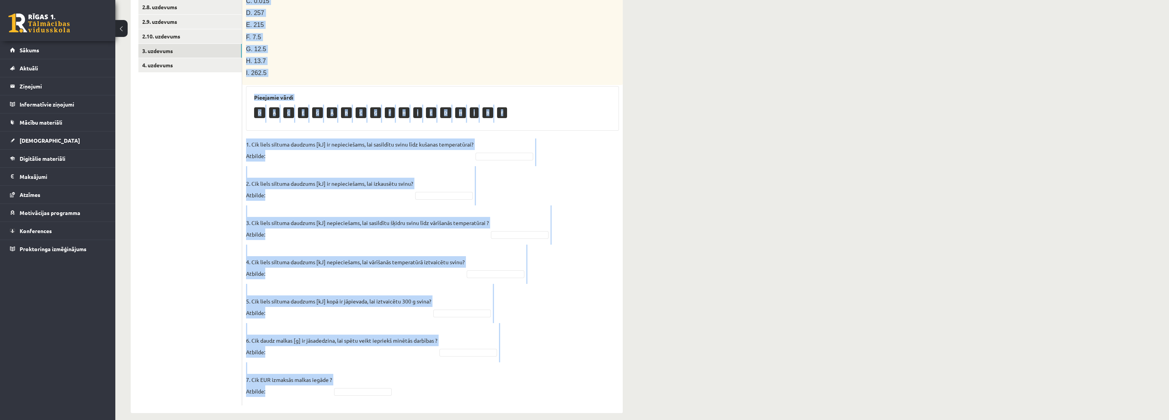
drag, startPoint x: 245, startPoint y: 153, endPoint x: 376, endPoint y: 377, distance: 259.2
click at [376, 377] on div "7p Svina klucīti, kura masa ir 300 g un temperatūra ir - 30 ° C , silda kamēr t…" at bounding box center [432, 148] width 380 height 513
click at [637, 318] on div "Fizika 9.b klase 1. ieskaite , Jānis Tāre (9.b JK klase) Parādīt punktu skalu A…" at bounding box center [376, 102] width 523 height 652
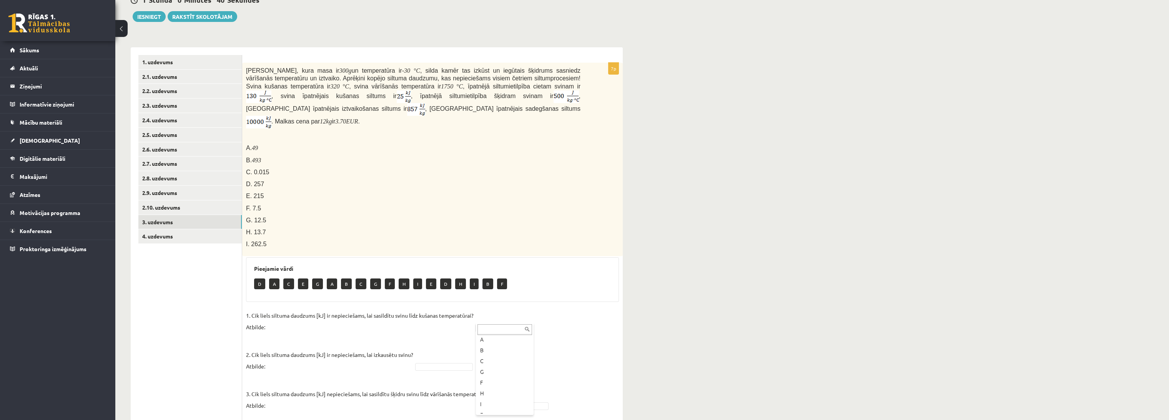
scroll to position [85, 0]
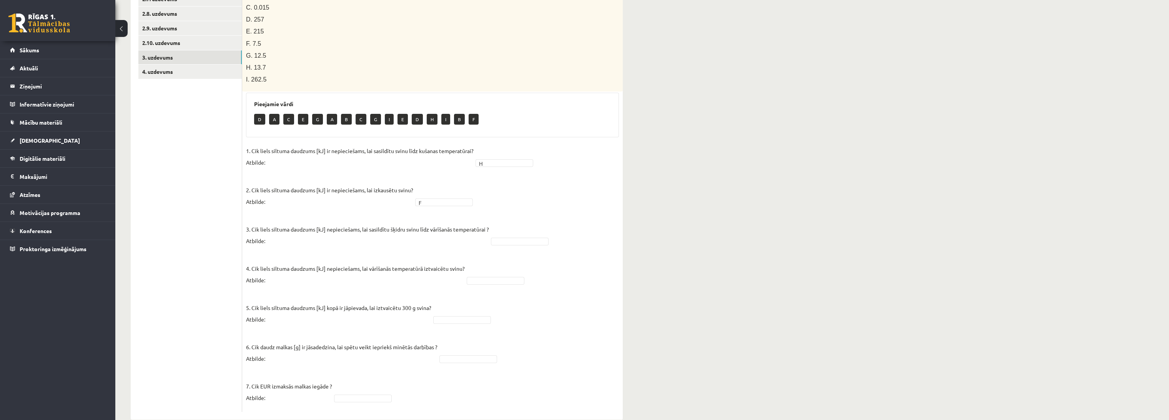
scroll to position [254, 0]
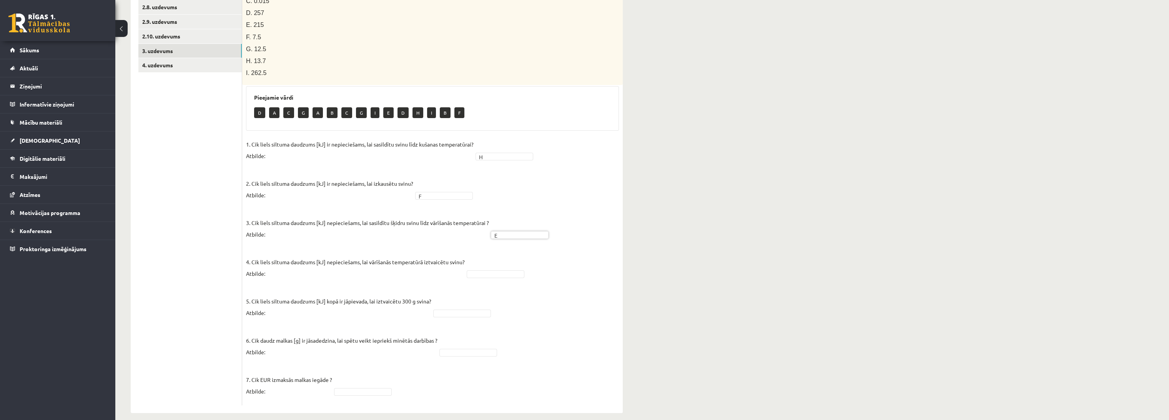
click at [570, 279] on fieldset "1. Cik liels siltuma daudzums [kJ] ir nepieciešams, lai sasildītu svinu līdz ku…" at bounding box center [432, 269] width 373 height 263
click at [523, 315] on fieldset "1. Cik liels siltuma daudzums [kJ] ir nepieciešams, lai sasildītu svinu līdz ku…" at bounding box center [432, 269] width 373 height 263
click at [545, 368] on fieldset "1. Cik liels siltuma daudzums [kJ] ir nepieciešams, lai sasildītu svinu līdz ku…" at bounding box center [432, 269] width 373 height 263
click at [560, 327] on fieldset "1. Cik liels siltuma daudzums [kJ] ir nepieciešams, lai sasildītu svinu līdz ku…" at bounding box center [432, 269] width 373 height 263
click at [546, 310] on fieldset "1. Cik liels siltuma daudzums [kJ] ir nepieciešams, lai sasildītu svinu līdz ku…" at bounding box center [432, 269] width 373 height 263
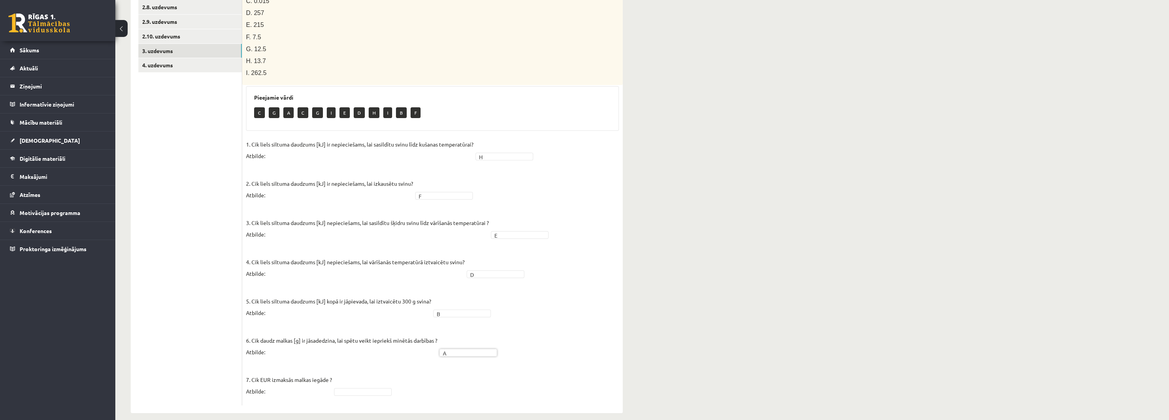
click at [375, 378] on fieldset "1. Cik liels siltuma daudzums [kJ] ir nepieciešams, lai sasildītu svinu līdz ku…" at bounding box center [432, 269] width 373 height 263
click at [601, 370] on fieldset "1. Cik liels siltuma daudzums [kJ] ir nepieciešams, lai sasildītu svinu līdz ku…" at bounding box center [432, 269] width 373 height 263
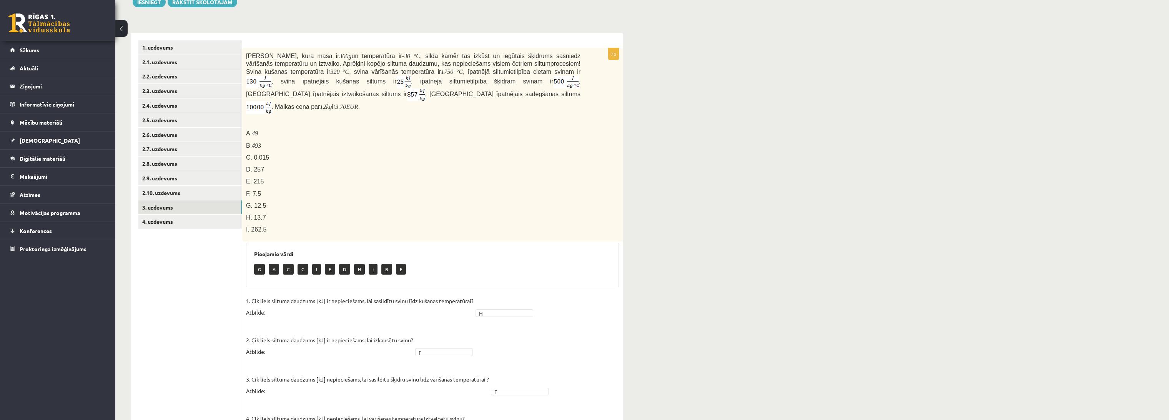
scroll to position [83, 0]
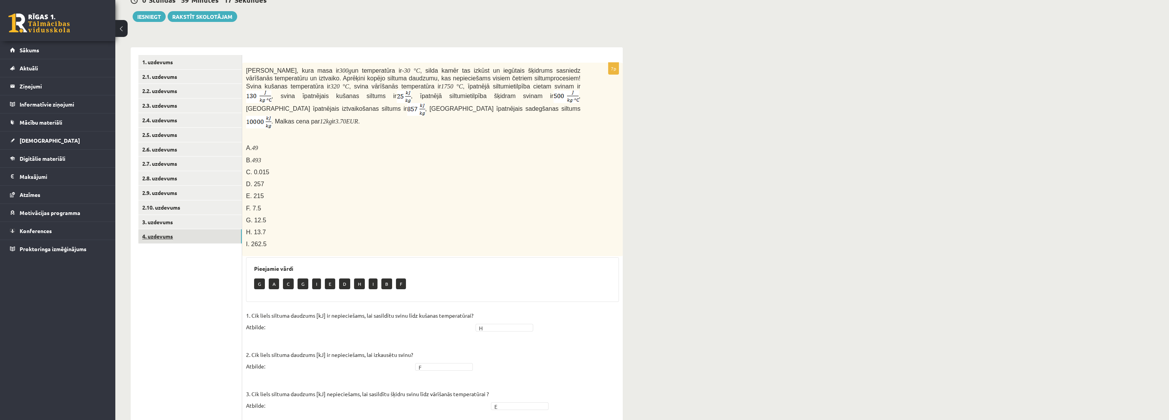
click at [208, 229] on link "4. uzdevums" at bounding box center [189, 236] width 103 height 14
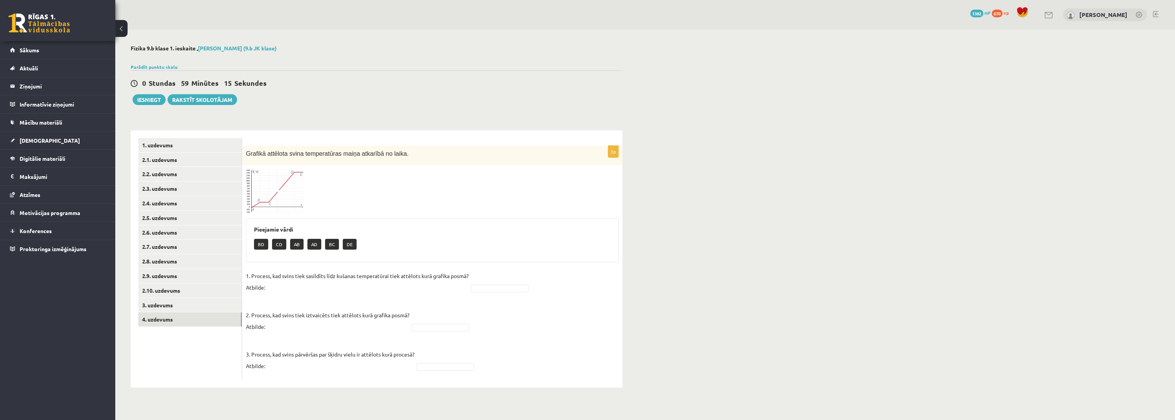
click at [280, 200] on img at bounding box center [275, 191] width 58 height 44
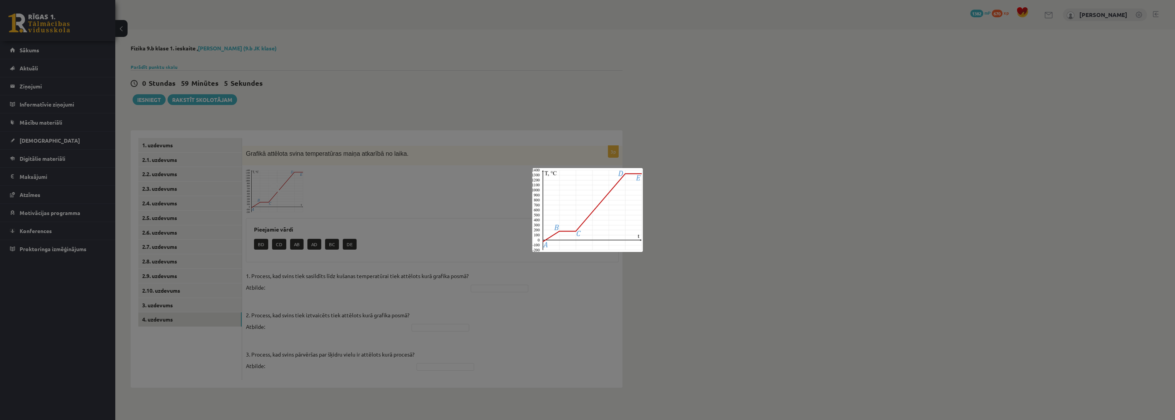
click at [521, 45] on div at bounding box center [587, 210] width 1175 height 420
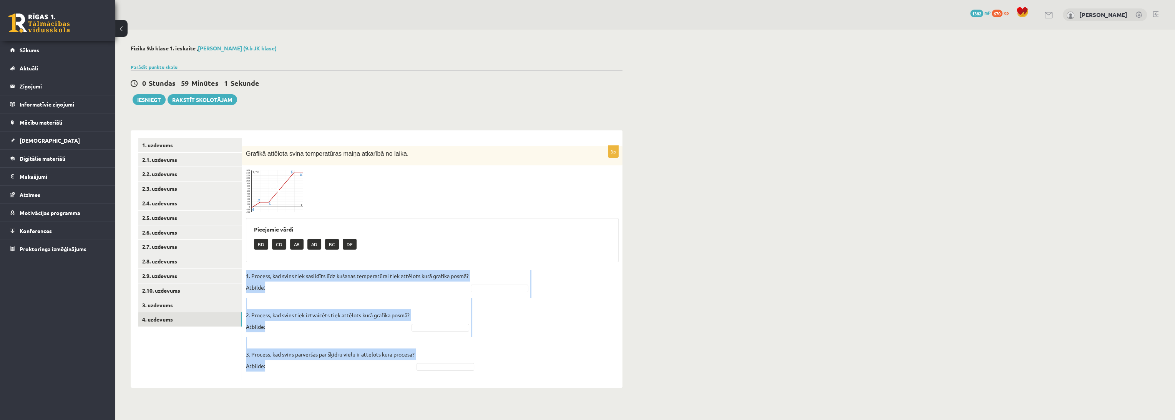
drag, startPoint x: 244, startPoint y: 275, endPoint x: 317, endPoint y: 387, distance: 134.0
click at [317, 387] on div "Fizika 9.b klase 1. ieskaite , Jānis Tāre (9.b JK klase) Parādīt punktu skalu A…" at bounding box center [376, 216] width 523 height 373
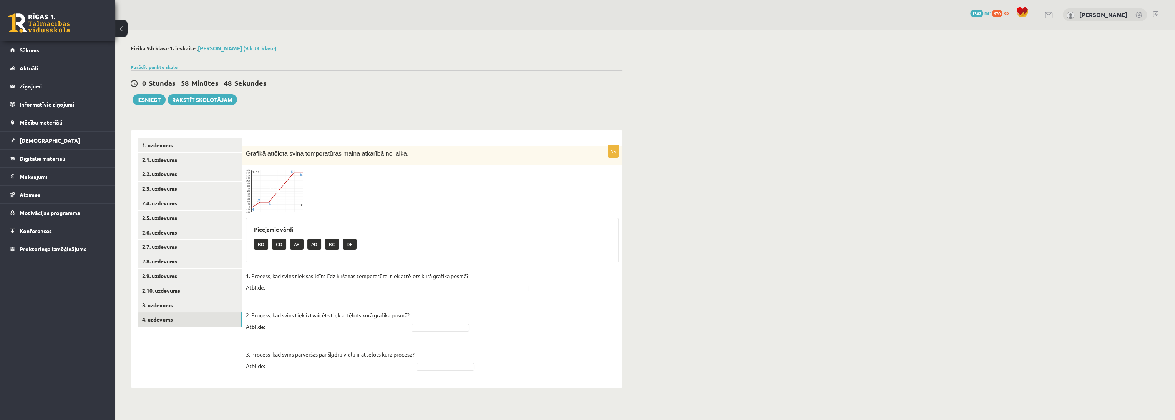
click at [488, 176] on div at bounding box center [432, 191] width 373 height 44
click at [477, 292] on fieldset "1. Process, kad svins tiek sasildīts līdz kušanas temperatūrai tiek attēlots ku…" at bounding box center [432, 323] width 373 height 106
drag, startPoint x: 517, startPoint y: 347, endPoint x: 522, endPoint y: 350, distance: 6.3
click at [517, 347] on fieldset "1. Process, kad svins tiek sasildīts līdz kušanas temperatūrai tiek attēlots ku…" at bounding box center [432, 323] width 373 height 106
click at [449, 319] on fieldset "1. Process, kad svins tiek sasildīts līdz kušanas temperatūrai tiek attēlots ku…" at bounding box center [432, 323] width 373 height 106
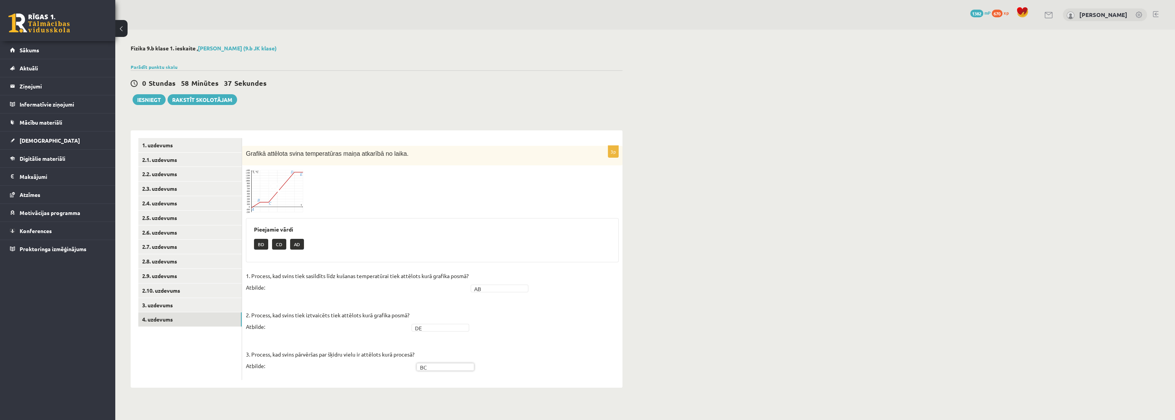
click at [520, 337] on fieldset "1. Process, kad svins tiek sasildīts līdz kušanas temperatūrai tiek attēlots ku…" at bounding box center [432, 323] width 373 height 106
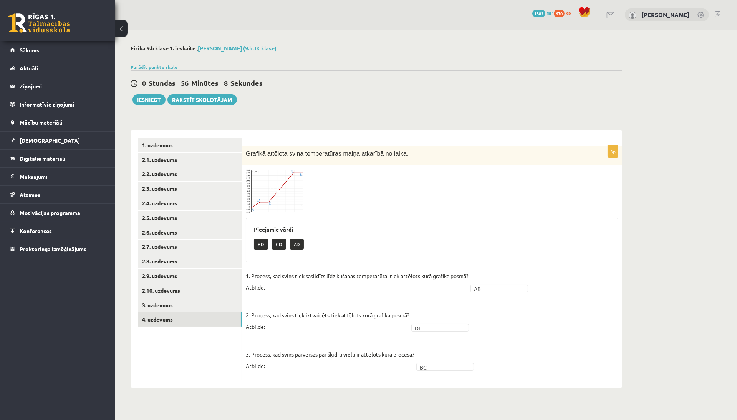
click at [336, 59] on div at bounding box center [377, 58] width 492 height 8
click at [177, 182] on link "2.3. uzdevums" at bounding box center [189, 188] width 103 height 14
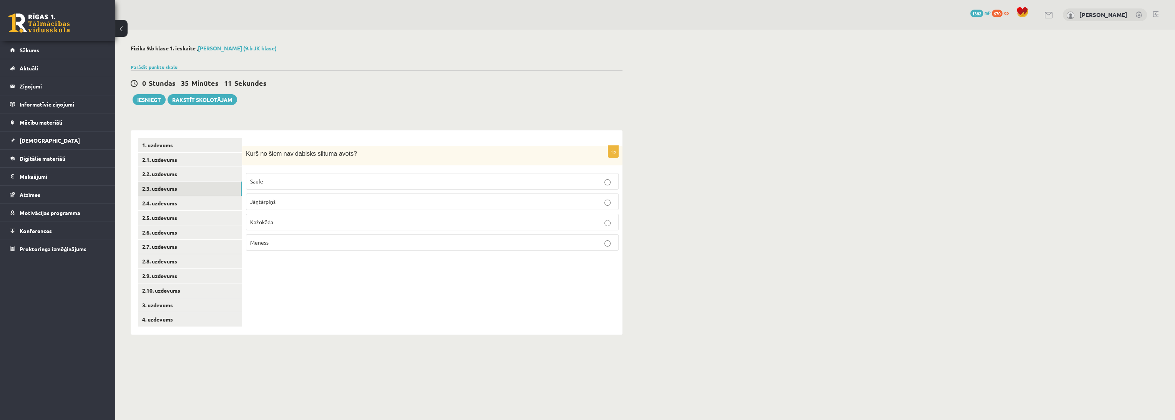
click at [547, 63] on div "Parādīt punktu skalu Atzīme No Līdz 1 0 5 2 6 8 3 9 11 4 12 14 5 15 17 6 18 20 …" at bounding box center [377, 66] width 492 height 7
click at [224, 144] on link "1. uzdevums" at bounding box center [189, 145] width 103 height 14
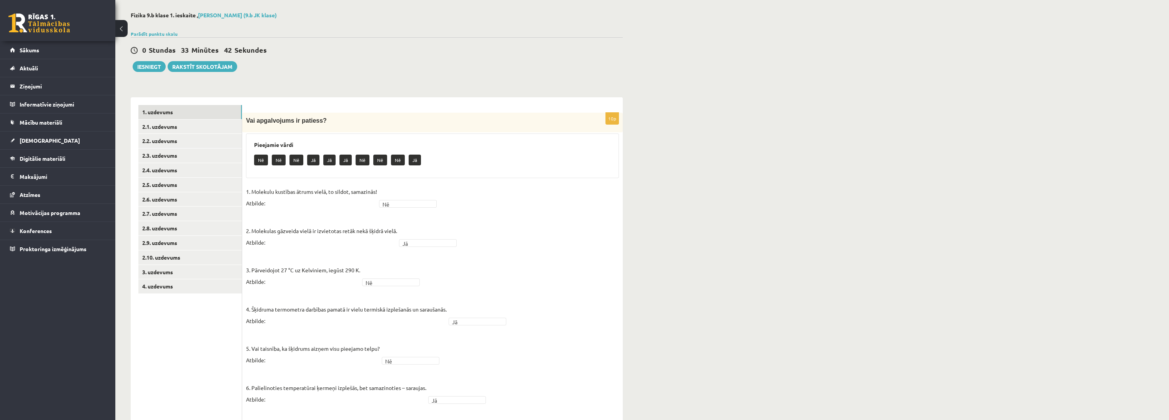
scroll to position [43, 0]
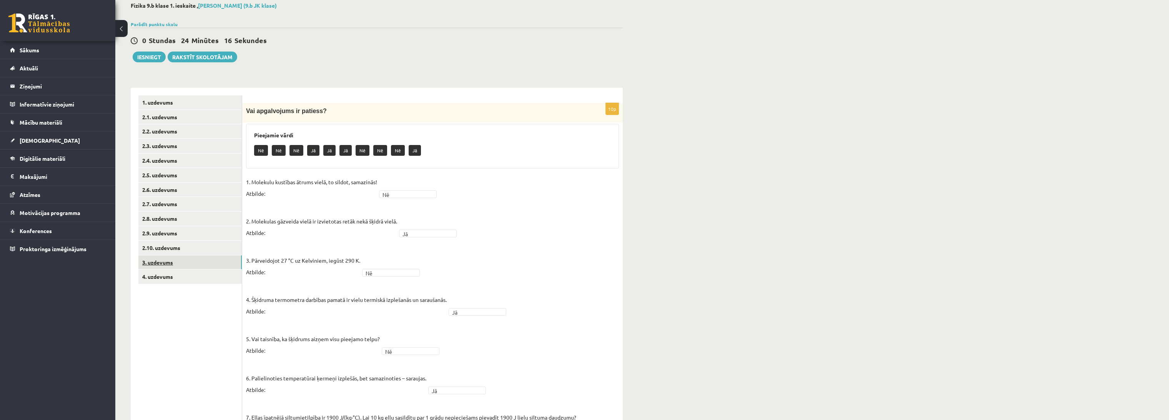
click at [188, 267] on link "3. uzdevums" at bounding box center [189, 262] width 103 height 14
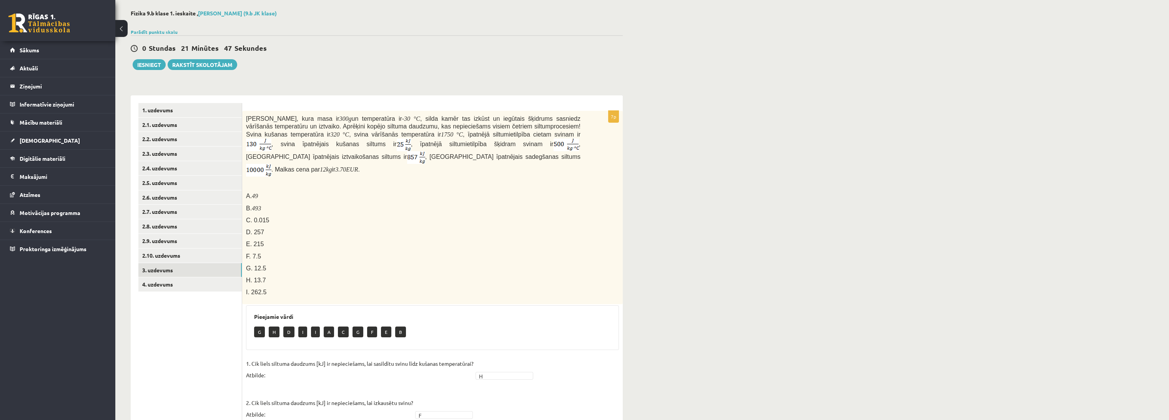
scroll to position [0, 0]
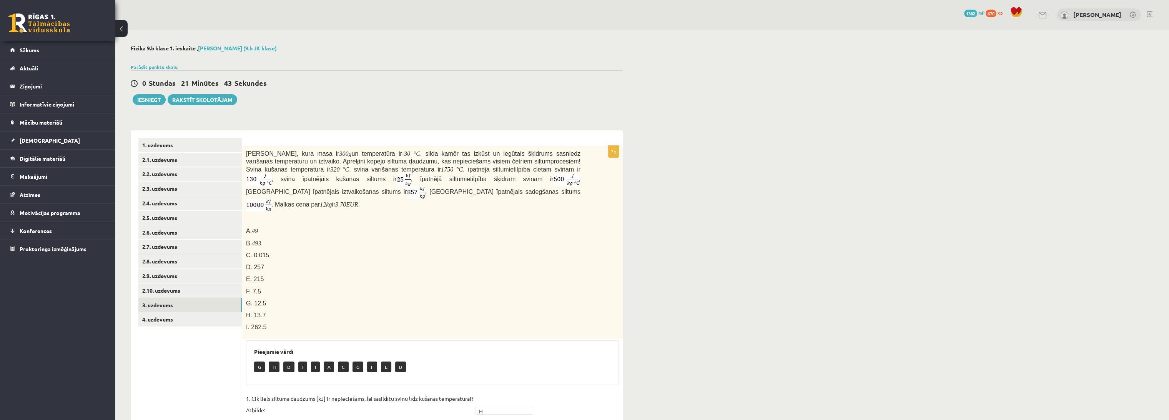
click at [480, 239] on p "B. 493" at bounding box center [413, 243] width 334 height 8
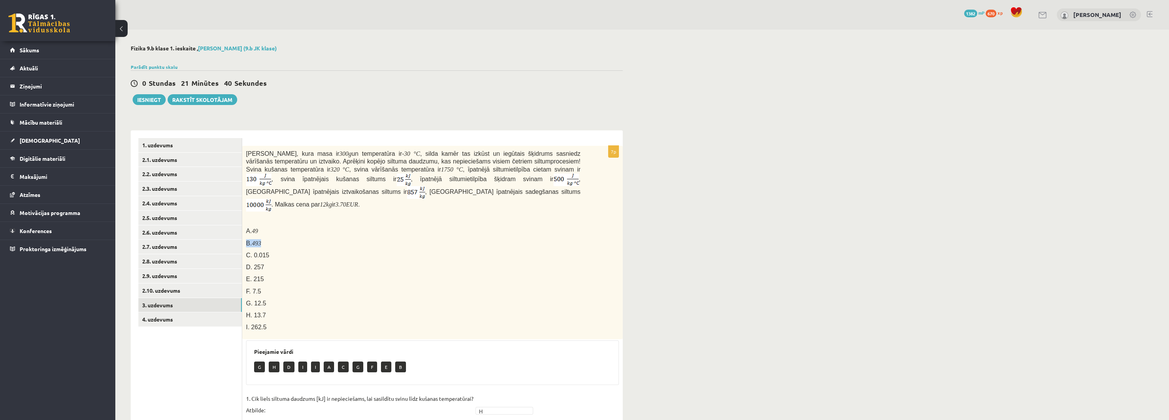
click at [480, 239] on p "B. 493" at bounding box center [413, 243] width 334 height 8
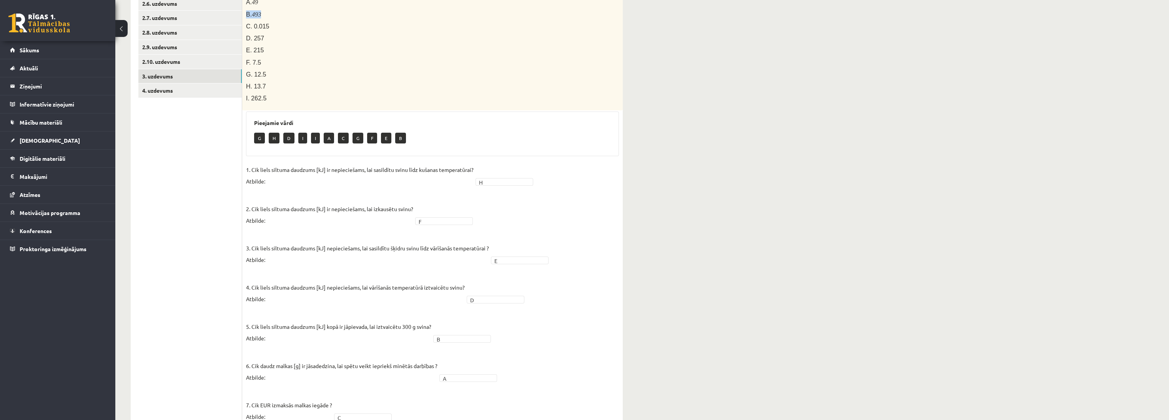
scroll to position [254, 0]
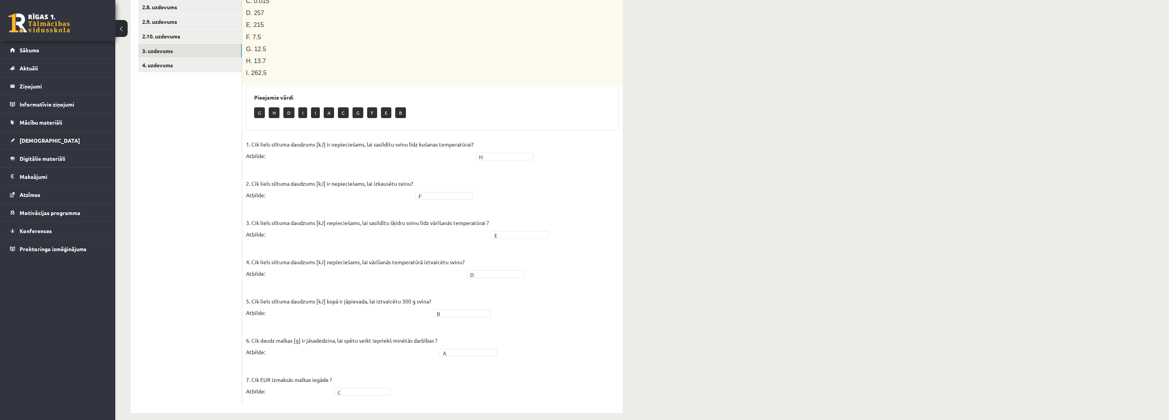
click at [1048, 142] on div "Fizika 9.b klase 1. ieskaite , Jānis Tāre (9.b JK klase) Parādīt punktu skalu A…" at bounding box center [641, 102] width 1053 height 652
click at [226, 61] on link "4. uzdevums" at bounding box center [189, 65] width 103 height 14
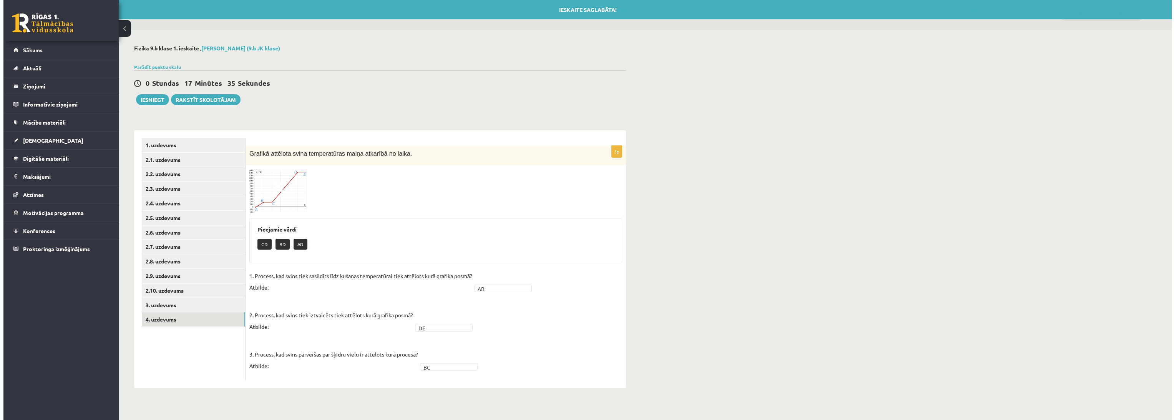
scroll to position [0, 0]
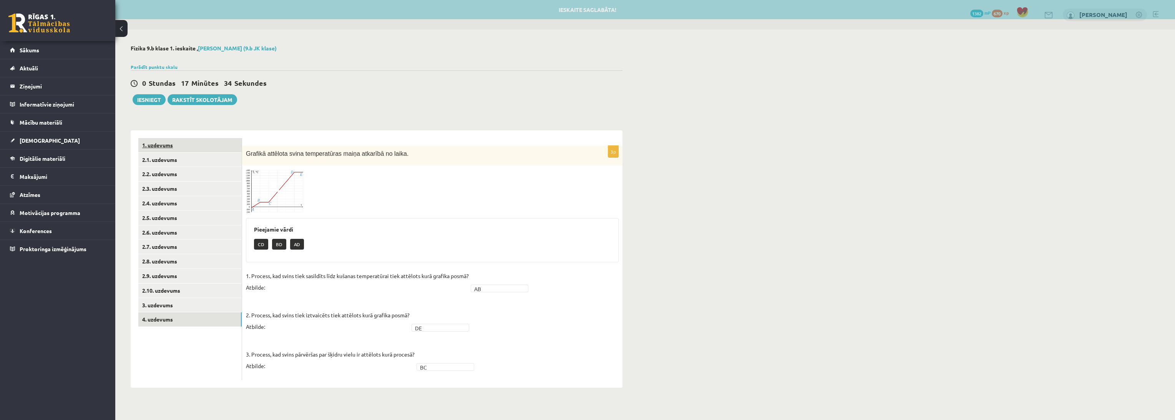
click at [184, 149] on link "1. uzdevums" at bounding box center [189, 145] width 103 height 14
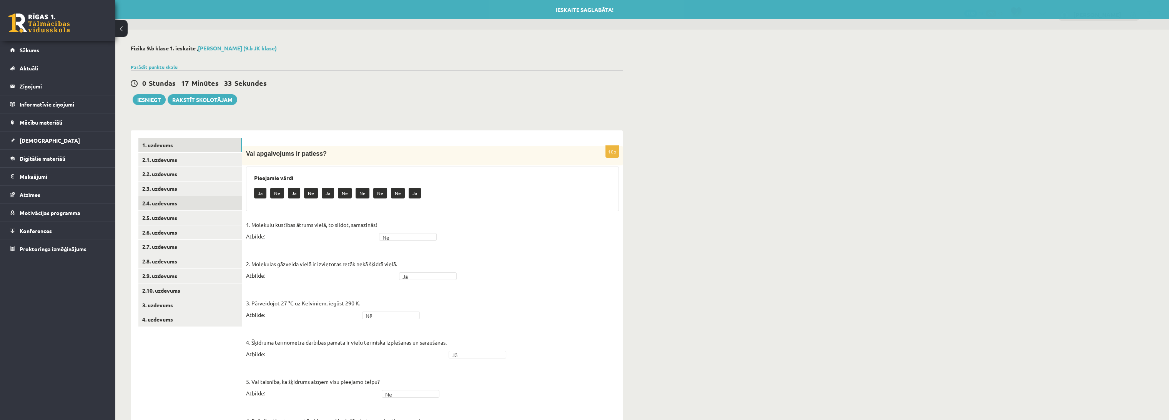
click at [150, 209] on link "2.4. uzdevums" at bounding box center [189, 203] width 103 height 14
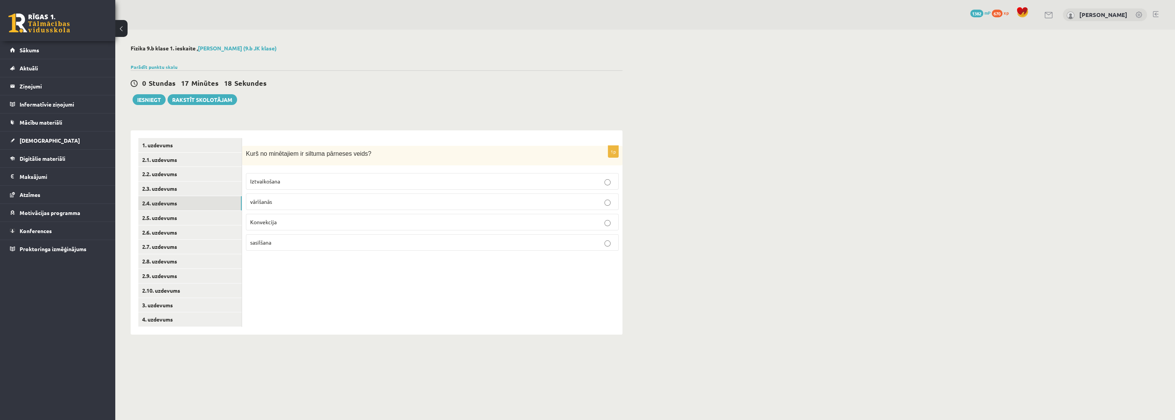
click at [707, 214] on div "Fizika 9.b klase 1. ieskaite , Jānis Tāre (9.b JK klase) Parādīt punktu skalu A…" at bounding box center [645, 190] width 1060 height 320
click at [183, 230] on link "2.6. uzdevums" at bounding box center [189, 232] width 103 height 14
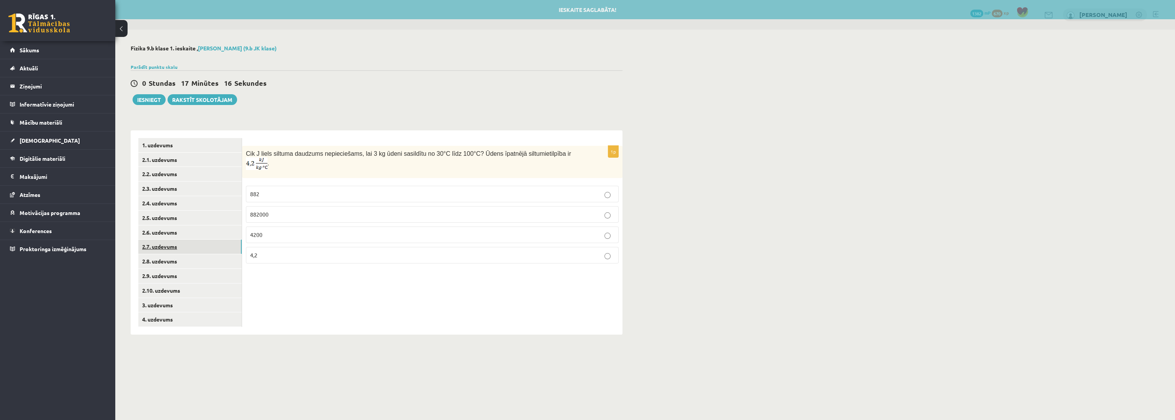
click at [192, 247] on link "2.7. uzdevums" at bounding box center [189, 246] width 103 height 14
click at [198, 287] on link "2.10. uzdevums" at bounding box center [189, 290] width 103 height 14
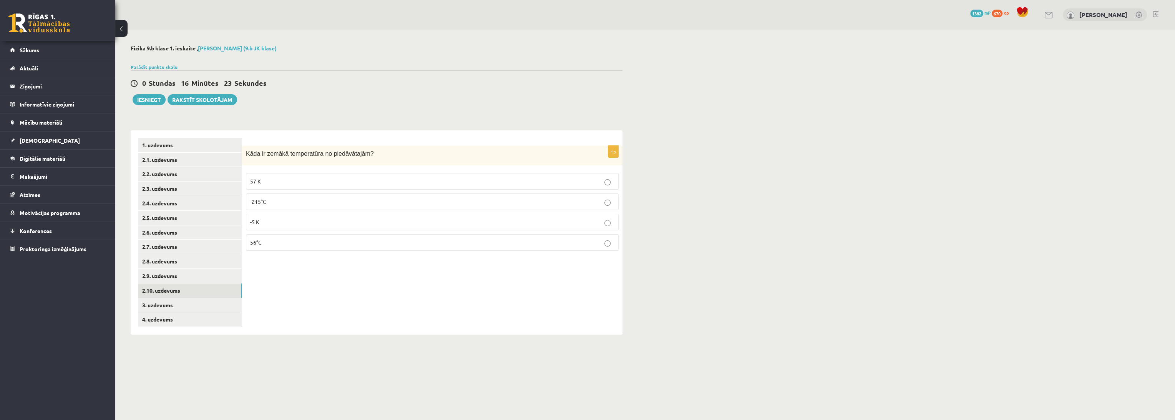
drag, startPoint x: 746, startPoint y: 222, endPoint x: 744, endPoint y: 225, distance: 4.2
click at [747, 221] on div "Fizika 9.b klase 1. ieskaite , Jānis Tāre (9.b JK klase) Parādīt punktu skalu A…" at bounding box center [645, 190] width 1060 height 320
drag, startPoint x: 115, startPoint y: 172, endPoint x: 145, endPoint y: 221, distance: 57.4
drag, startPoint x: 145, startPoint y: 221, endPoint x: 271, endPoint y: 344, distance: 175.6
click at [271, 344] on div "Fizika 9.b klase 1. ieskaite , Jānis Tāre (9.b JK klase) Parādīt punktu skalu A…" at bounding box center [376, 190] width 523 height 320
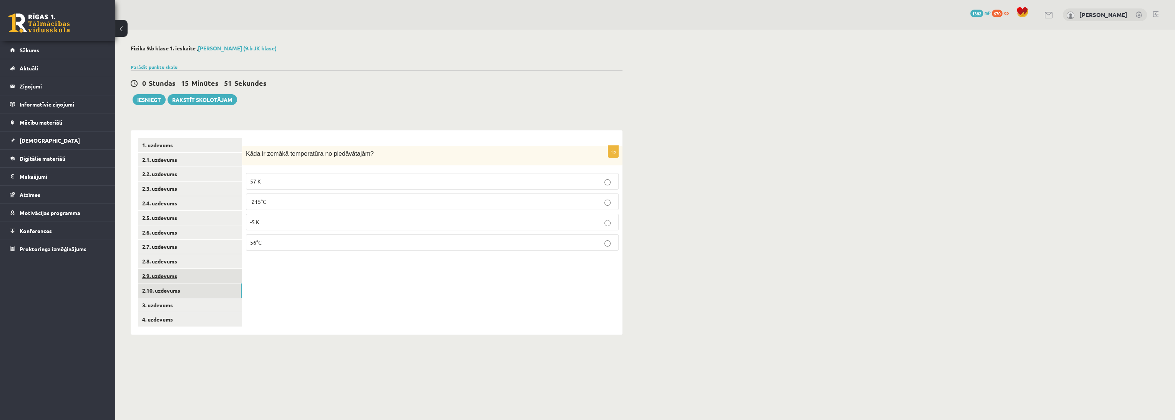
click at [204, 281] on link "2.9. uzdevums" at bounding box center [189, 276] width 103 height 14
click at [690, 267] on div "Fizika 9.b klase 1. ieskaite , Jānis Tāre (9.b JK klase) Parādīt punktu skalu A…" at bounding box center [645, 190] width 1060 height 320
click at [156, 97] on button "Iesniegt" at bounding box center [149, 99] width 33 height 11
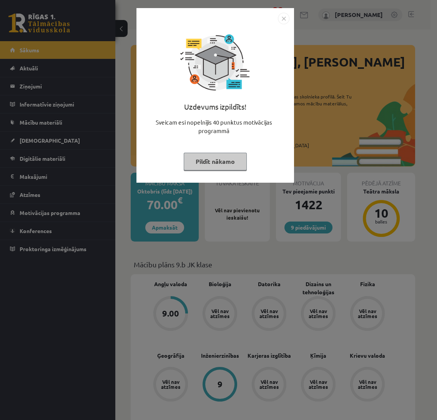
click at [224, 166] on button "Pildīt nākamo" at bounding box center [215, 162] width 63 height 18
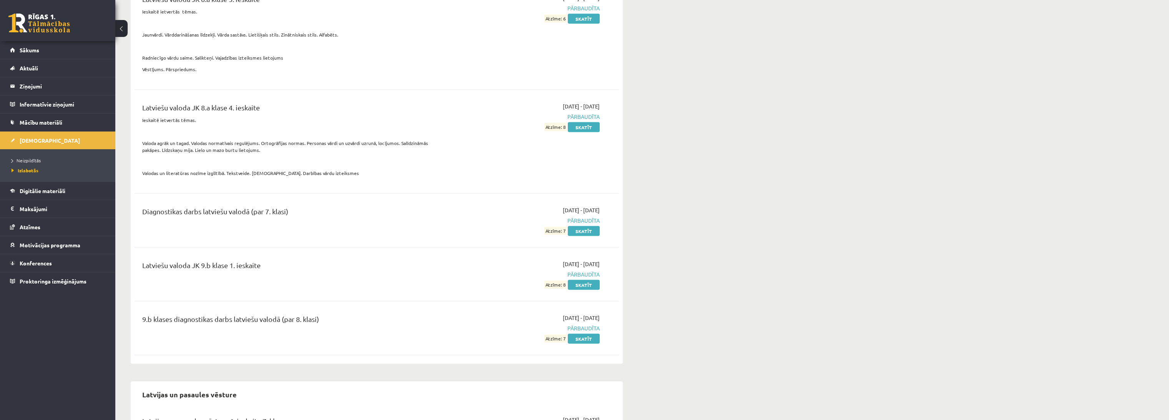
scroll to position [5721, 0]
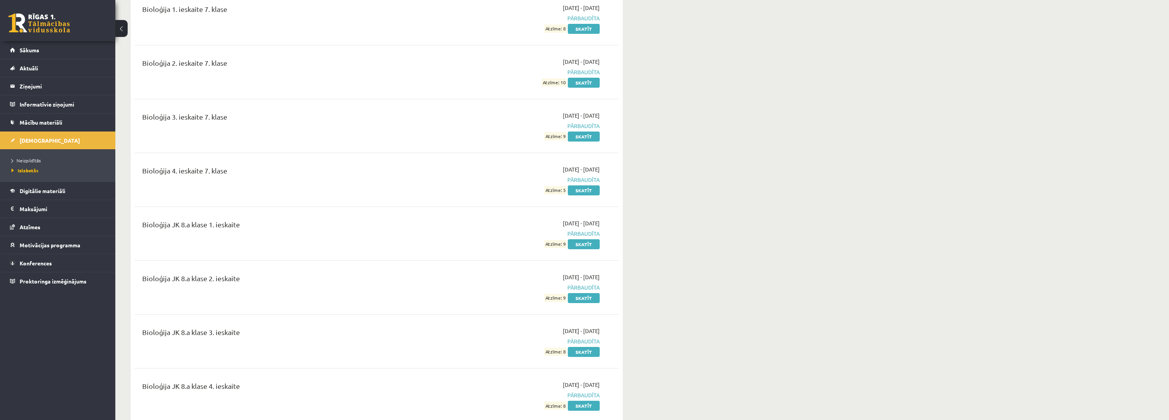
scroll to position [0, 0]
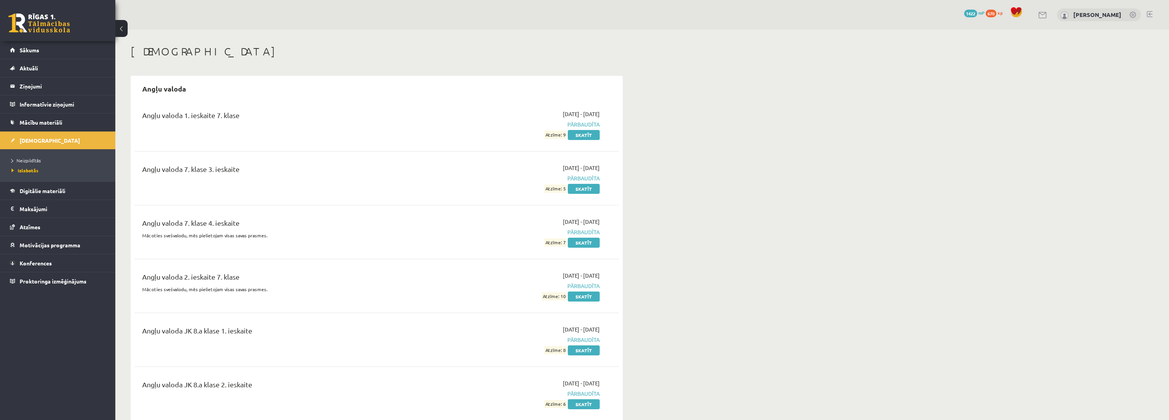
drag, startPoint x: 421, startPoint y: 320, endPoint x: 162, endPoint y: 10, distance: 404.6
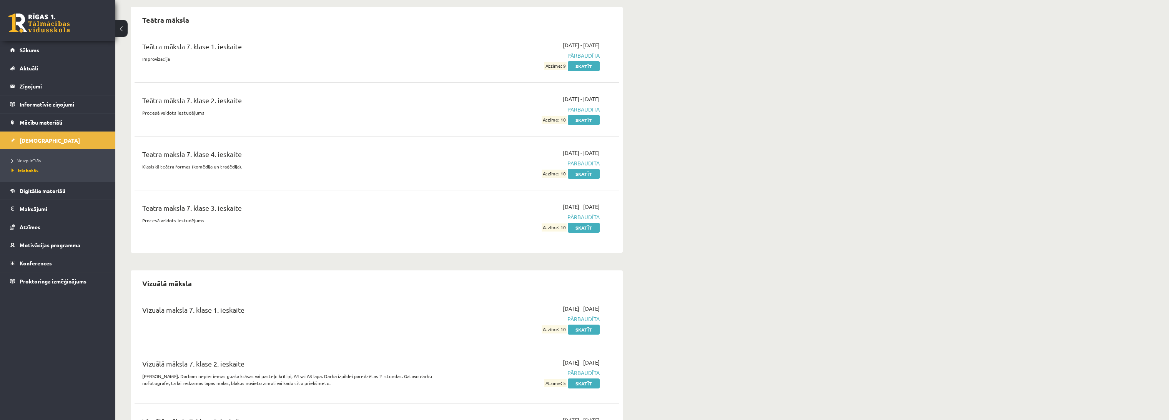
scroll to position [9950, 0]
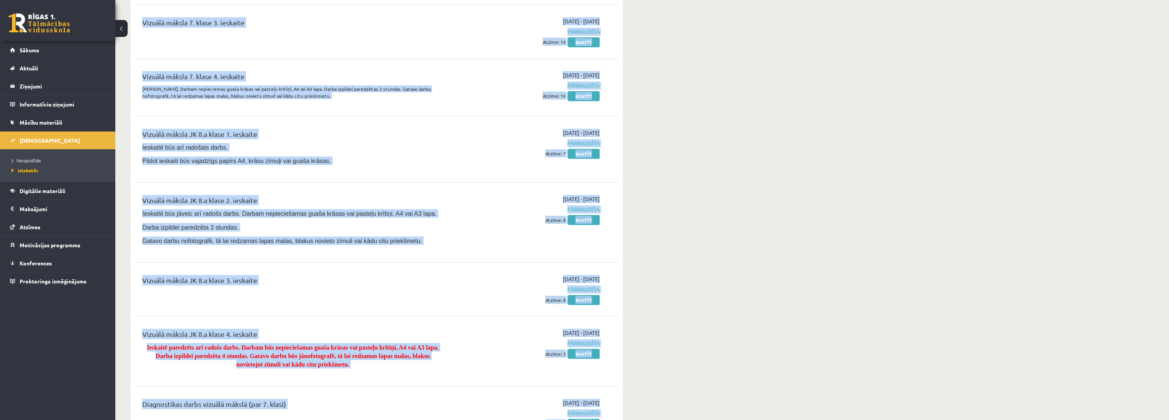
drag, startPoint x: 128, startPoint y: 51, endPoint x: 599, endPoint y: 440, distance: 610.6
click at [616, 391] on div "Diagnostikas darbs vizuālā mākslā (par 7. klasi) 2024-09-16 - 2024-09-30 Pārbau…" at bounding box center [376, 413] width 484 height 44
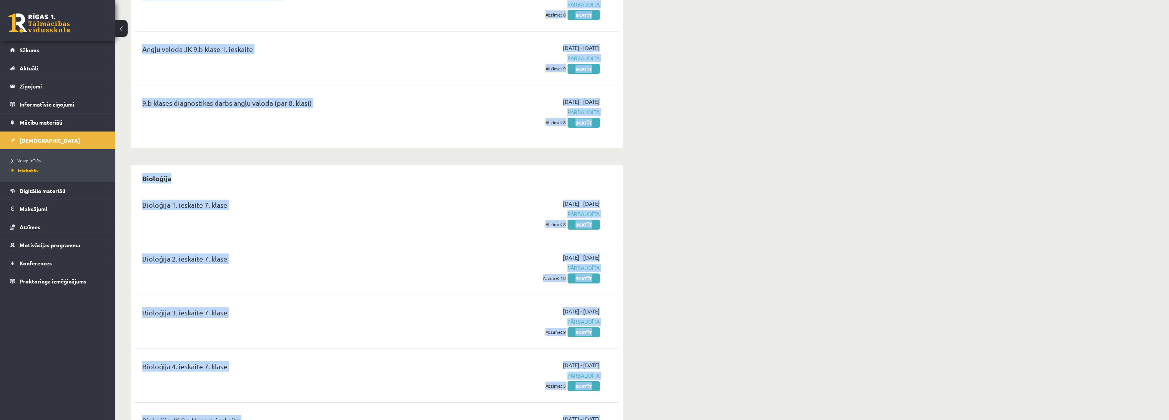
scroll to position [0, 0]
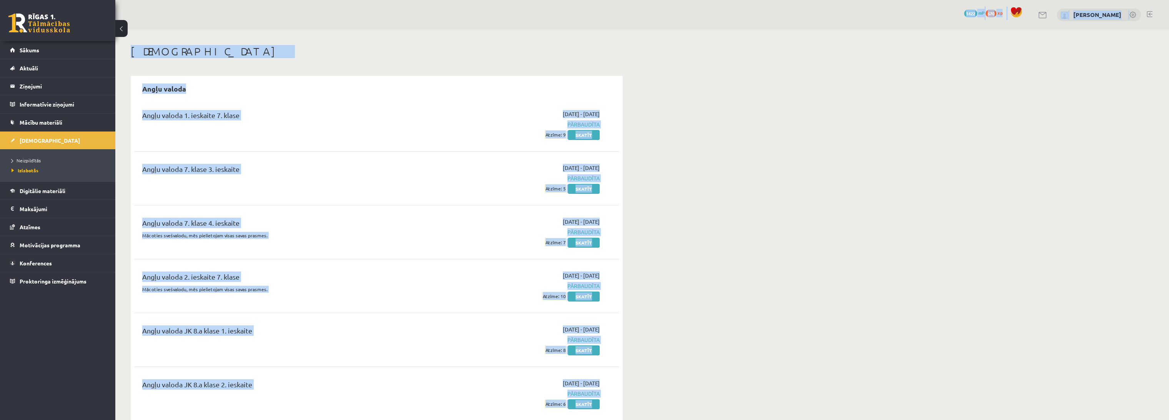
drag, startPoint x: 607, startPoint y: 392, endPoint x: 174, endPoint y: -34, distance: 607.3
click at [174, 0] on html "0 Dāvanas 1422 mP 670 xp Jānis Tāre Sākums Aktuāli Kā mācīties eSKOLĀ Kontakti …" at bounding box center [584, 210] width 1169 height 420
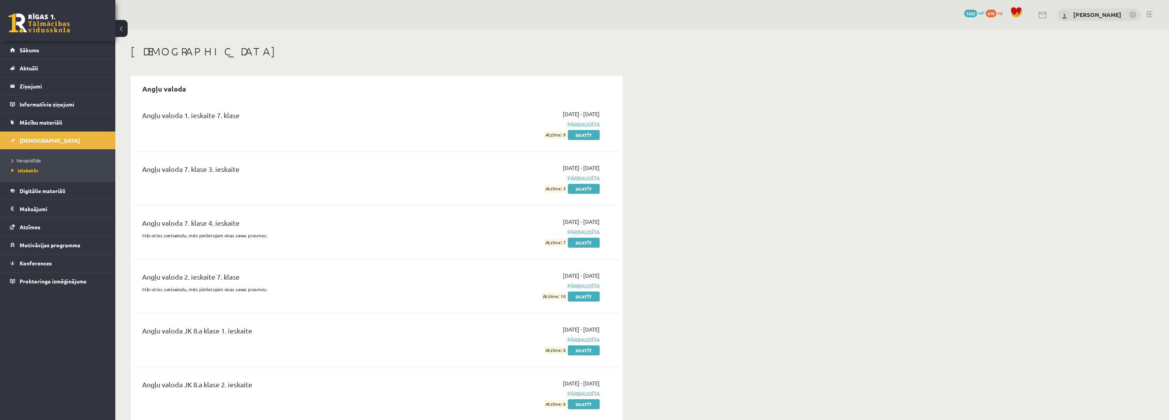
click at [300, 52] on h1 "[DEMOGRAPHIC_DATA]" at bounding box center [377, 51] width 492 height 13
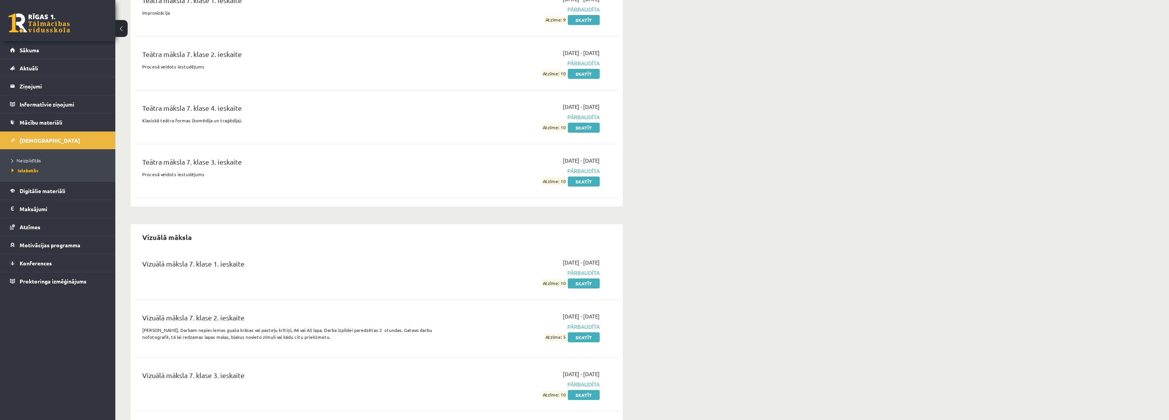
scroll to position [9950, 0]
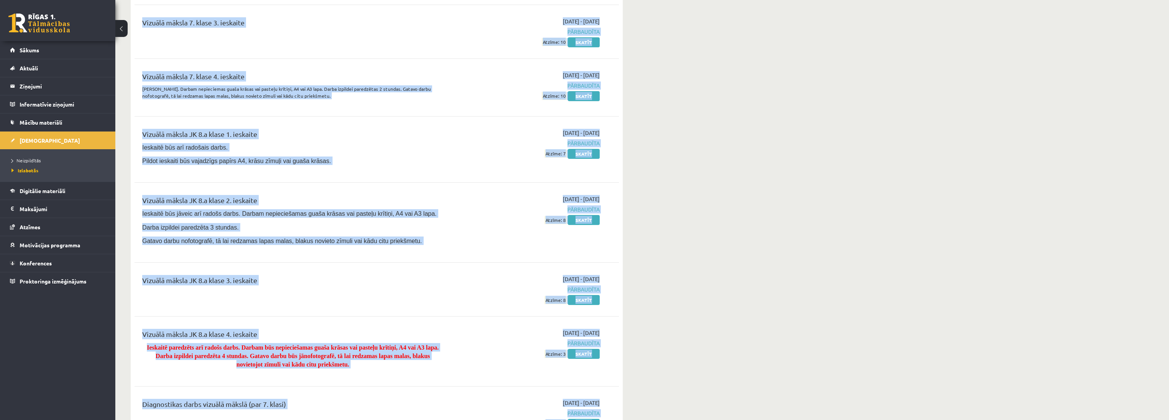
drag, startPoint x: 531, startPoint y: 97, endPoint x: 628, endPoint y: 440, distance: 355.8
drag, startPoint x: 628, startPoint y: 357, endPoint x: 624, endPoint y: 373, distance: 17.1
click at [618, 391] on div "Diagnostikas darbs vizuālā mākslā (par 7. klasi) 2024-09-16 - 2024-09-30 Pārbau…" at bounding box center [376, 413] width 484 height 44
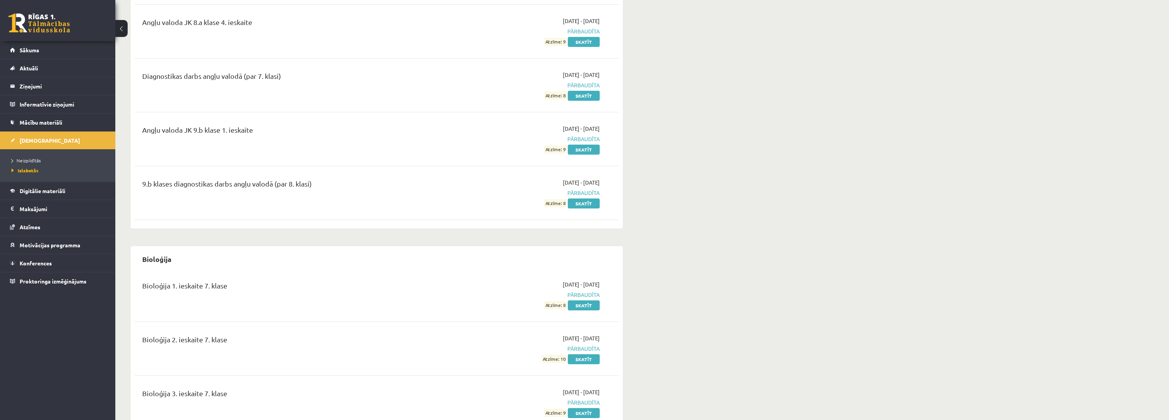
scroll to position [0, 0]
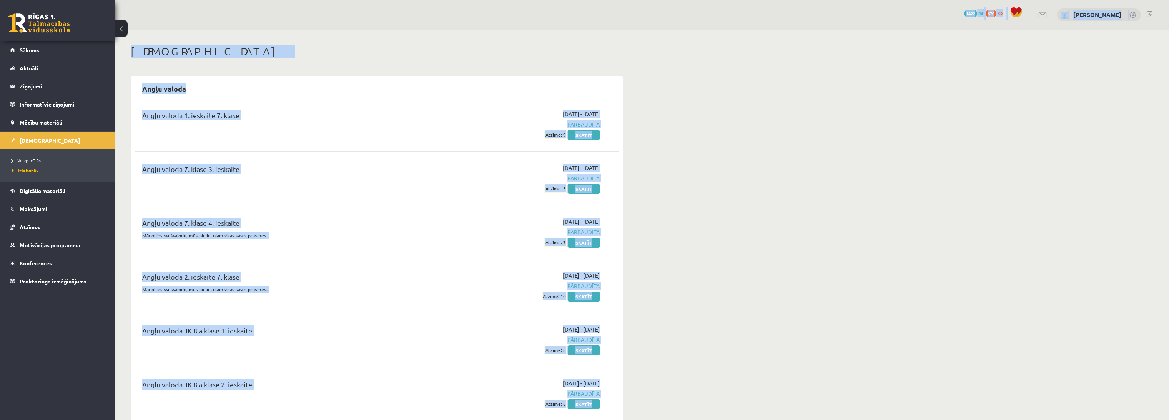
drag, startPoint x: 612, startPoint y: 382, endPoint x: 372, endPoint y: 23, distance: 431.6
click at [314, 0] on html "0 Dāvanas 1422 mP 670 xp Jānis Tāre Sākums Aktuāli Kā mācīties eSKOLĀ Kontakti …" at bounding box center [584, 210] width 1169 height 420
click at [337, 45] on h1 "[DEMOGRAPHIC_DATA]" at bounding box center [377, 51] width 492 height 13
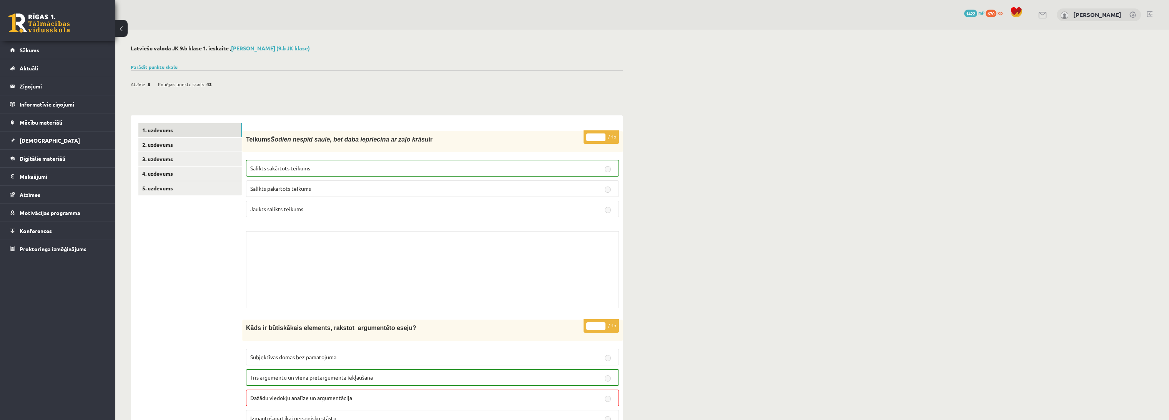
click at [161, 60] on div at bounding box center [377, 58] width 492 height 8
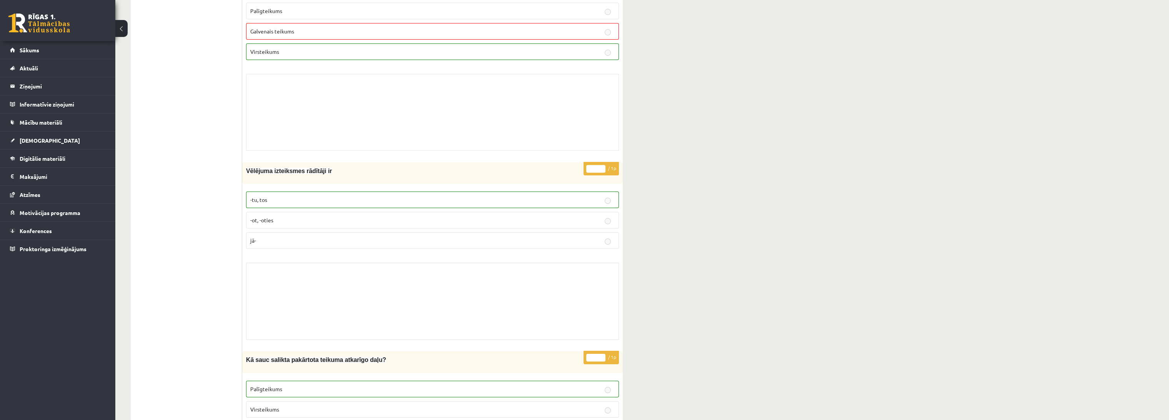
drag, startPoint x: 206, startPoint y: 136, endPoint x: 249, endPoint y: 346, distance: 214.9
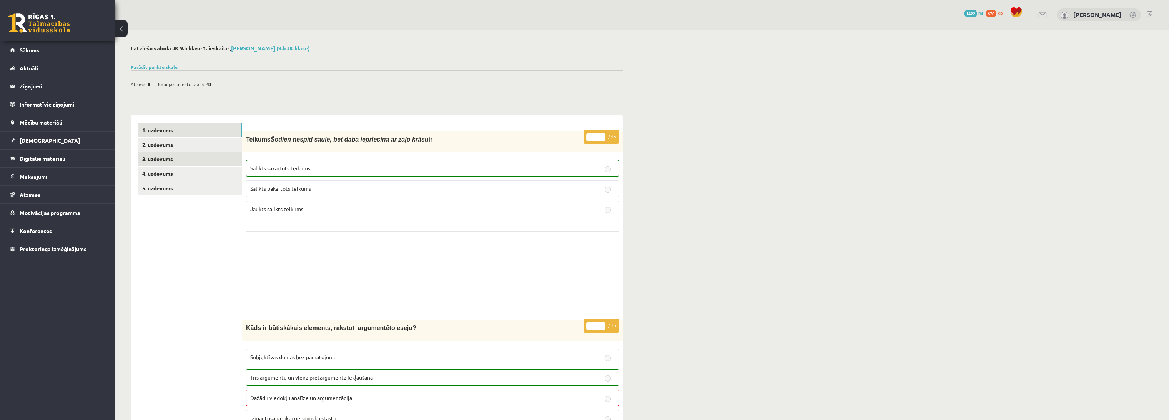
click at [175, 158] on link "3. uzdevums" at bounding box center [189, 159] width 103 height 14
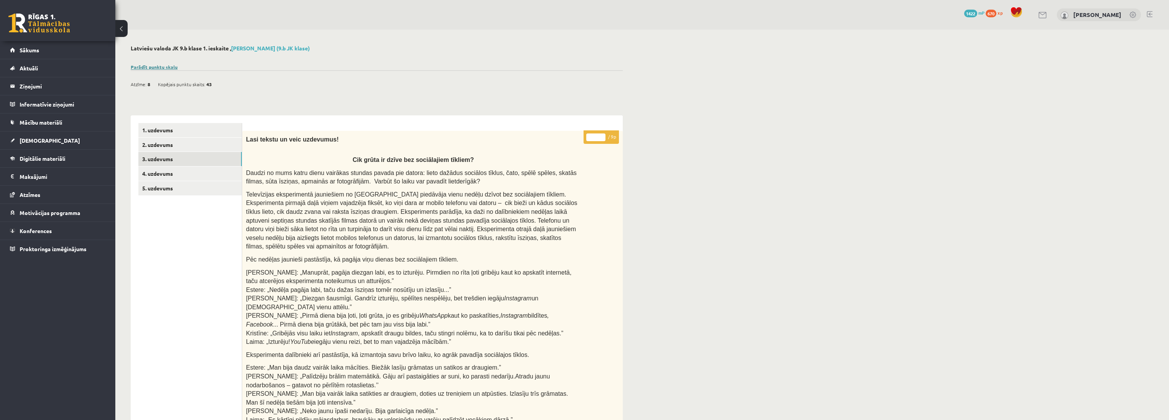
click at [140, 67] on link "Parādīt punktu skalu" at bounding box center [154, 67] width 47 height 6
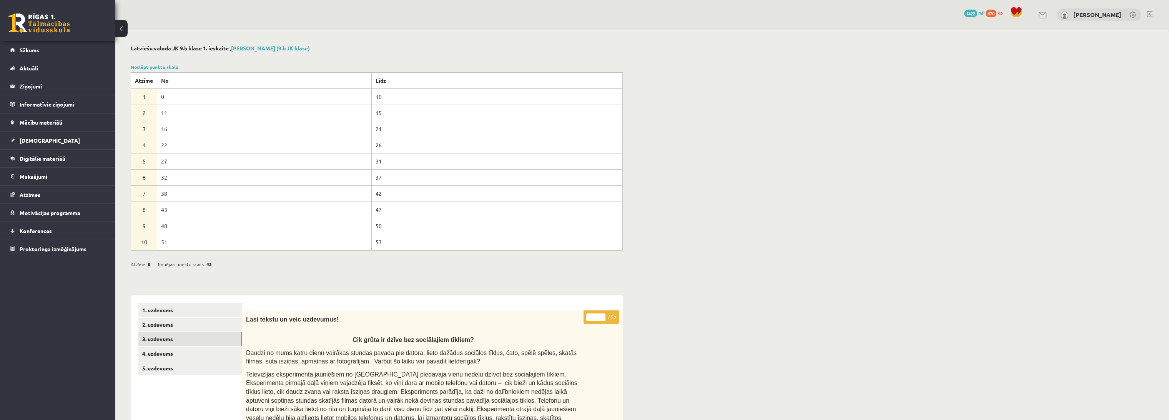
drag, startPoint x: 380, startPoint y: 80, endPoint x: 413, endPoint y: 244, distance: 166.9
click at [413, 244] on tbody "Atzīme No Līdz 1 0 10 2 11 15 3 16 21 4 22 26 5 27 31 6 32 37 7 38 42" at bounding box center [376, 161] width 491 height 178
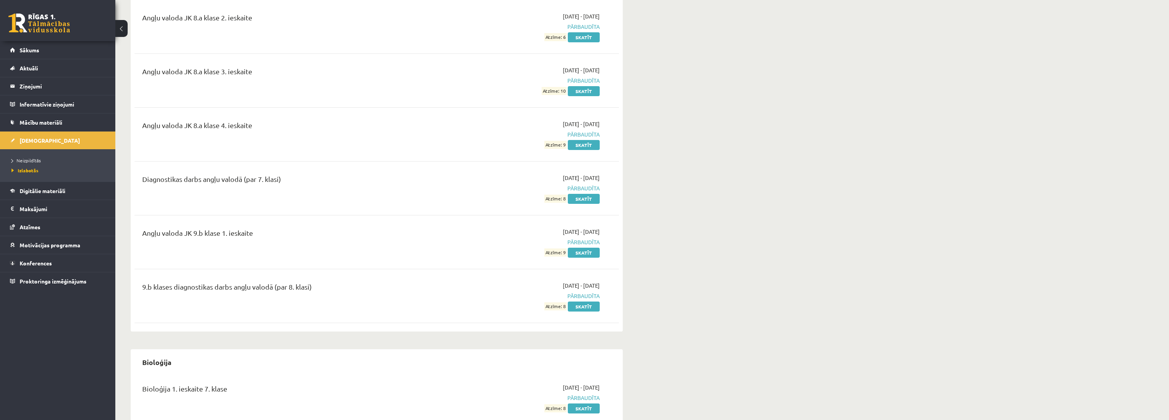
scroll to position [367, 0]
